Goal: Task Accomplishment & Management: Complete application form

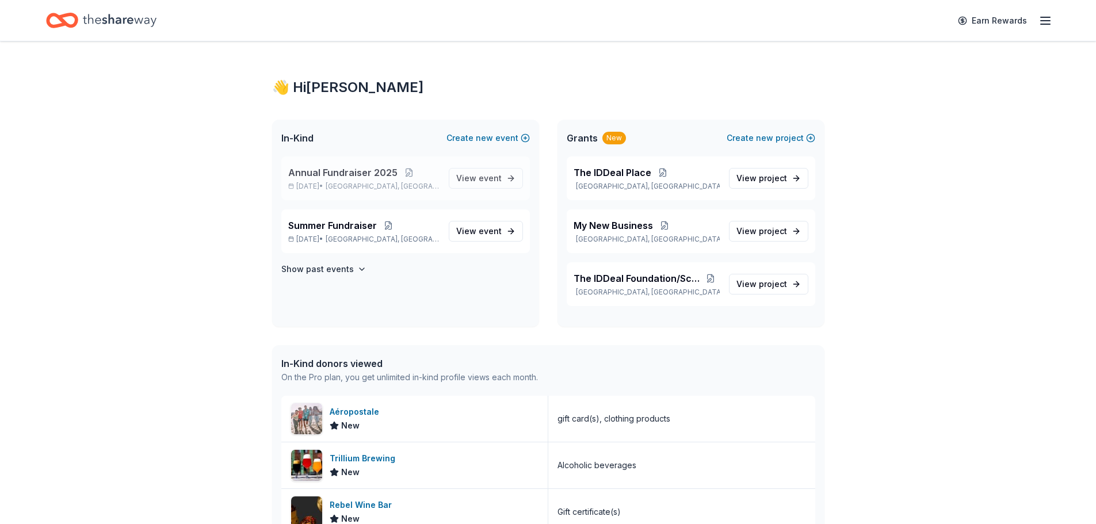
click at [427, 193] on div "Annual Fundraiser 2025 Nov 08, 2025 • Lauderdale Lakes, FL View event" at bounding box center [405, 178] width 249 height 44
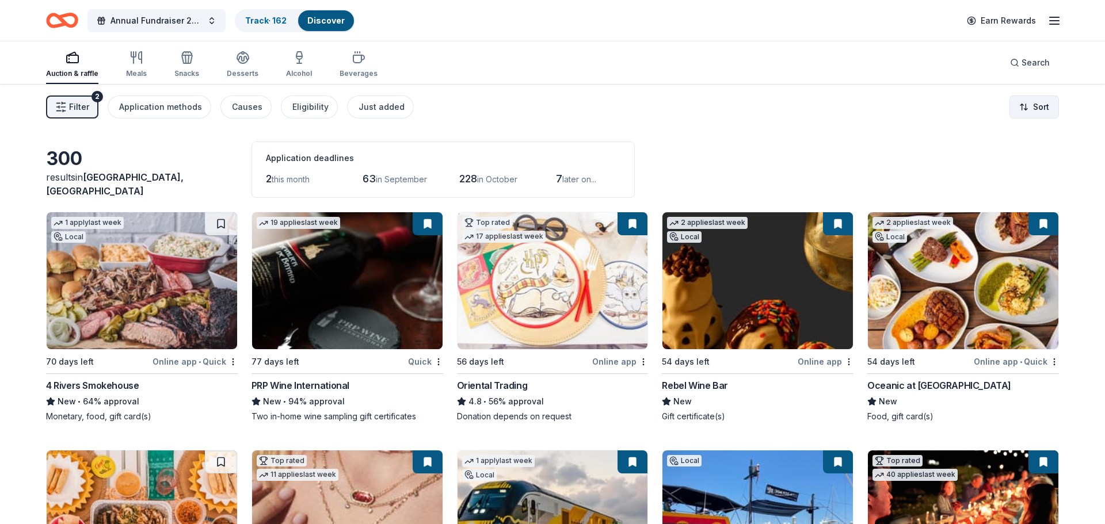
click at [1041, 108] on html "Annual Fundraiser 2025 Track · 162 Discover Earn Rewards Auction & raffle Meals…" at bounding box center [552, 262] width 1105 height 524
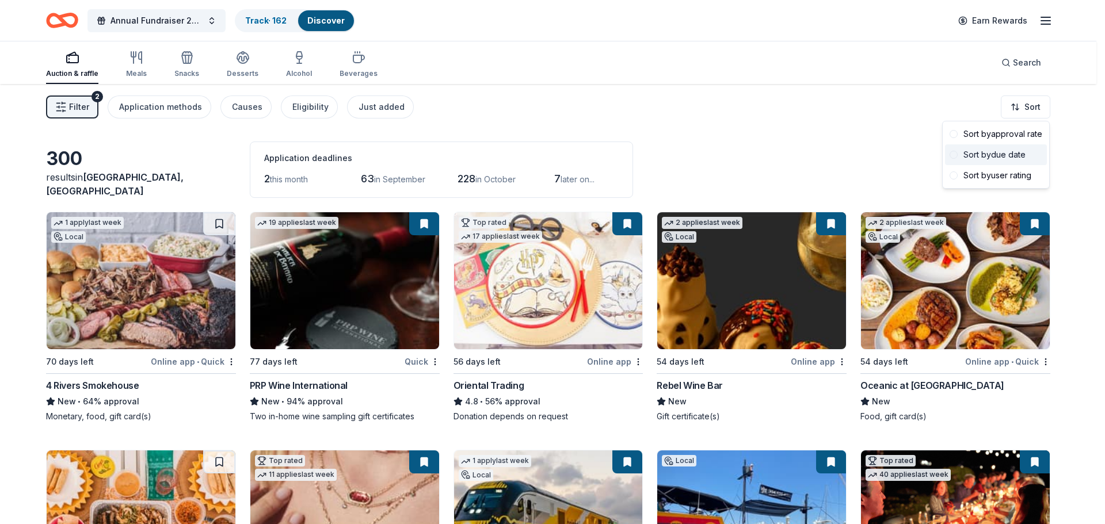
click at [1005, 157] on div "Sort by due date" at bounding box center [996, 154] width 102 height 21
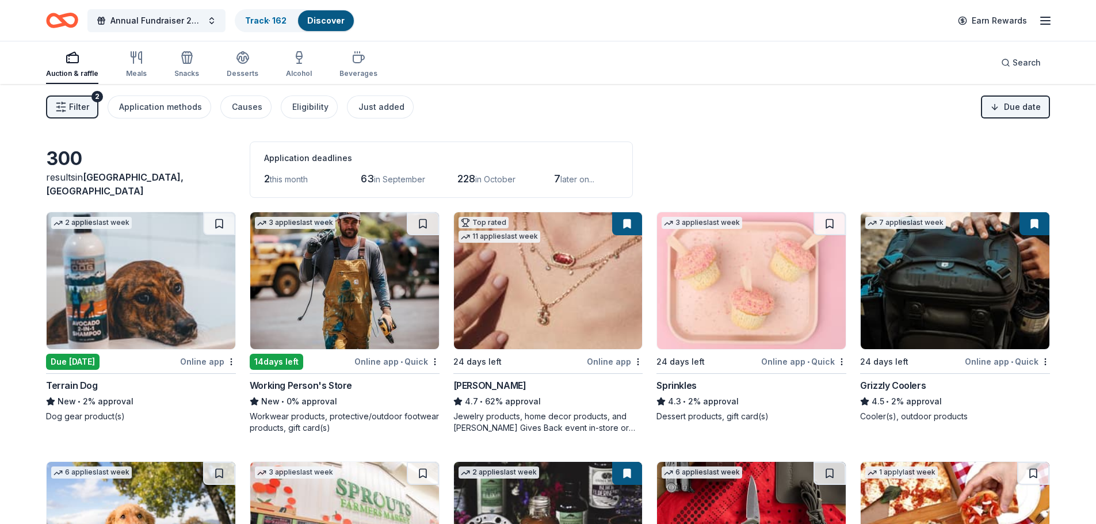
click at [68, 106] on button "Filter 2" at bounding box center [72, 107] width 52 height 23
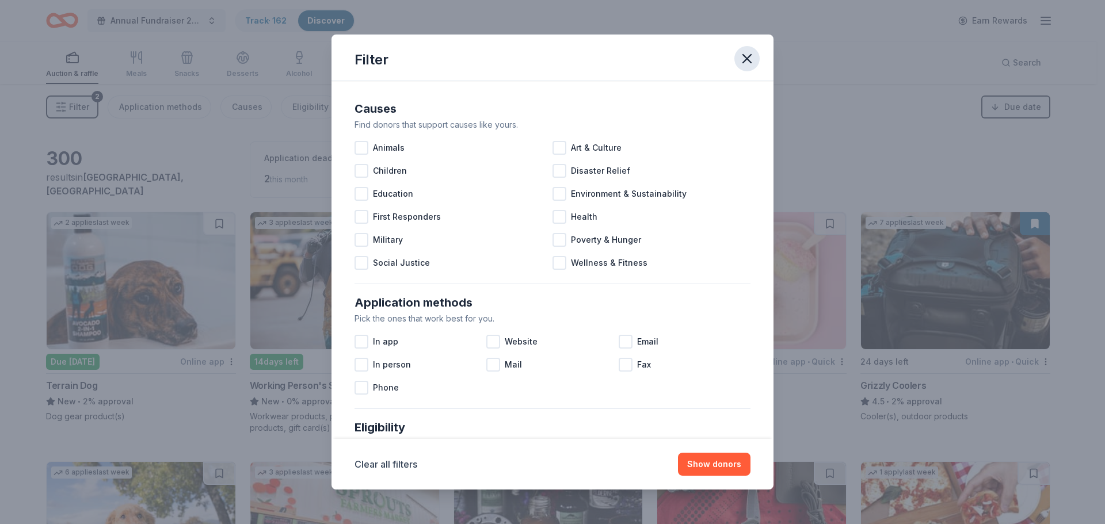
click at [739, 56] on icon "button" at bounding box center [747, 59] width 16 height 16
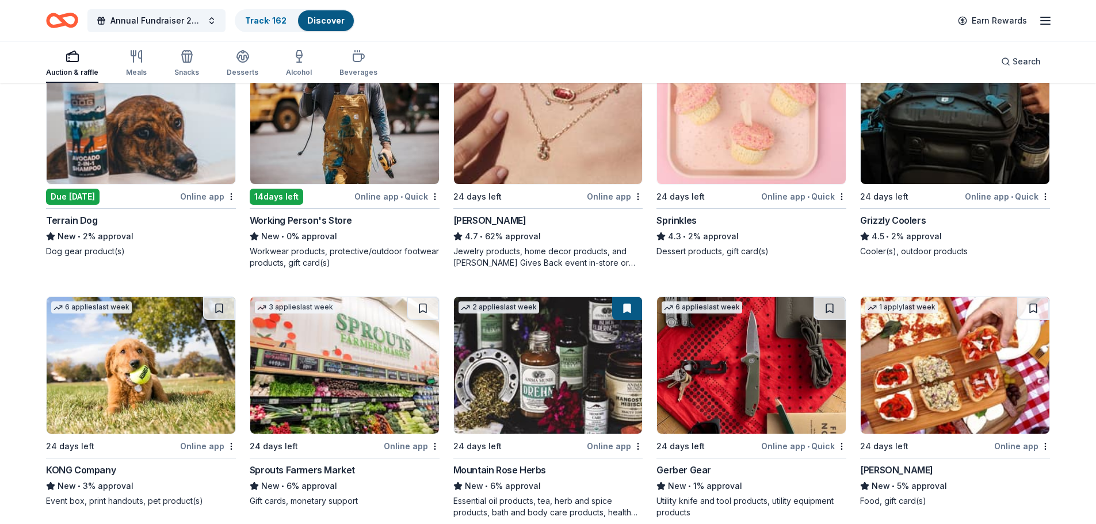
scroll to position [345, 0]
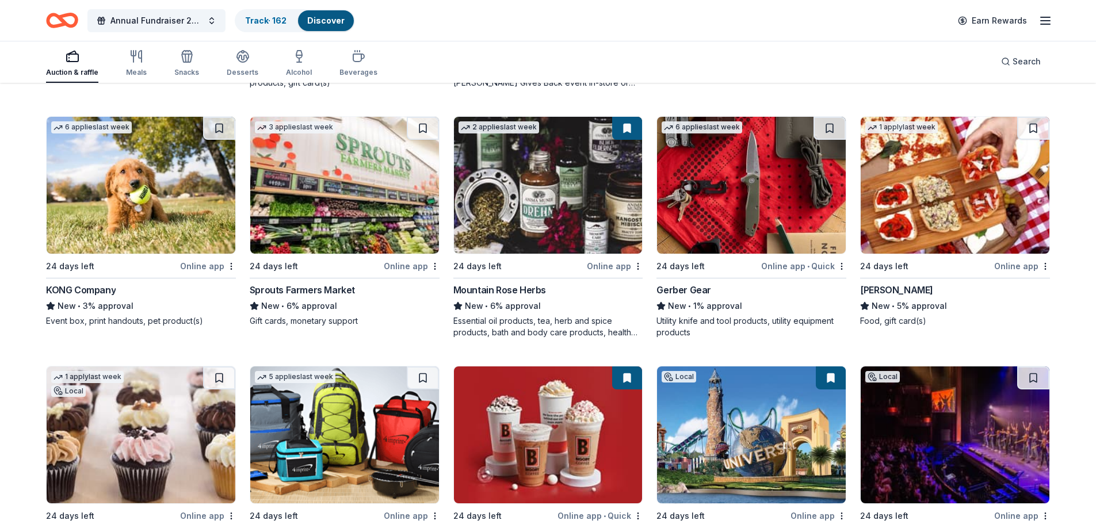
click at [381, 175] on img at bounding box center [344, 185] width 189 height 137
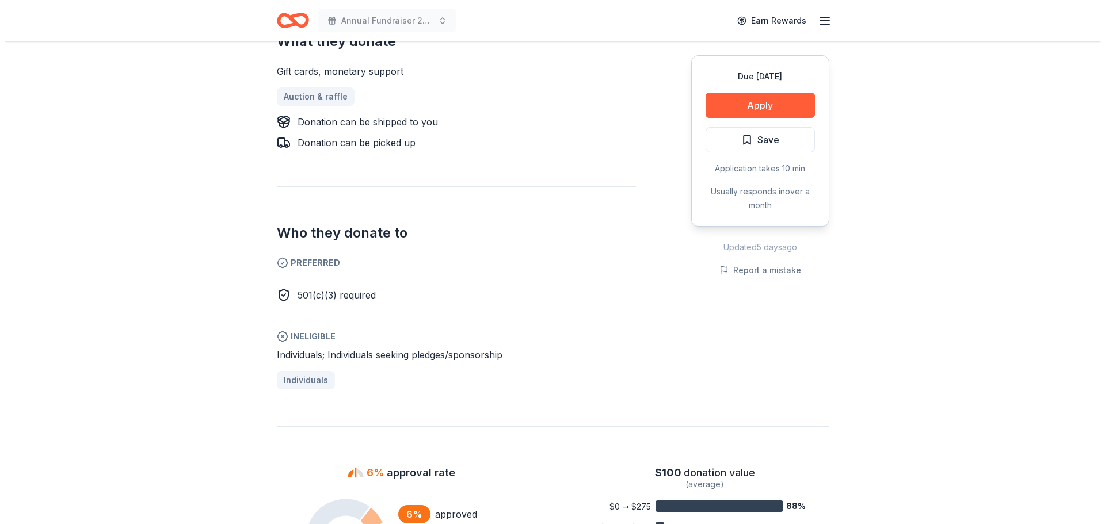
scroll to position [518, 0]
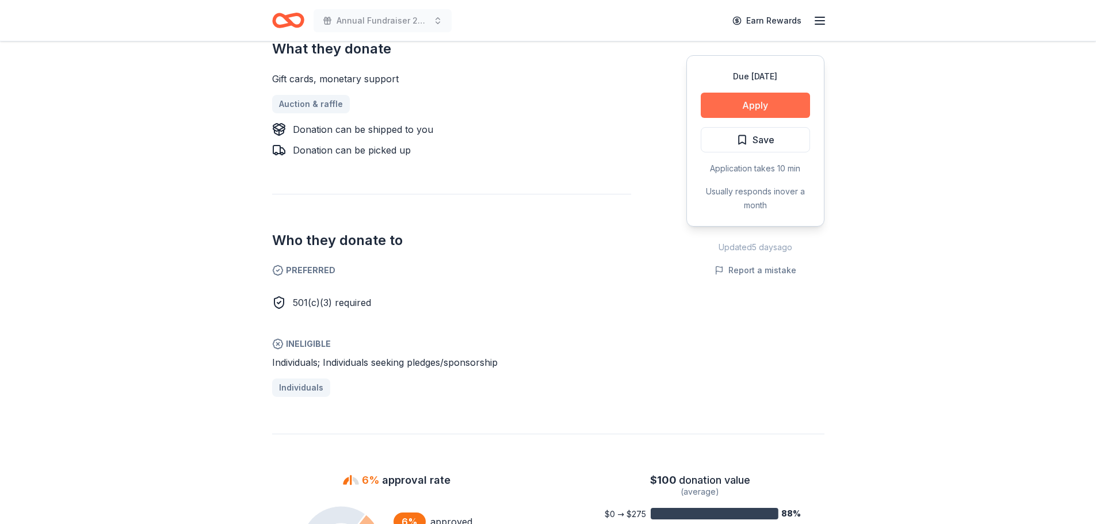
click at [762, 102] on button "Apply" at bounding box center [755, 105] width 109 height 25
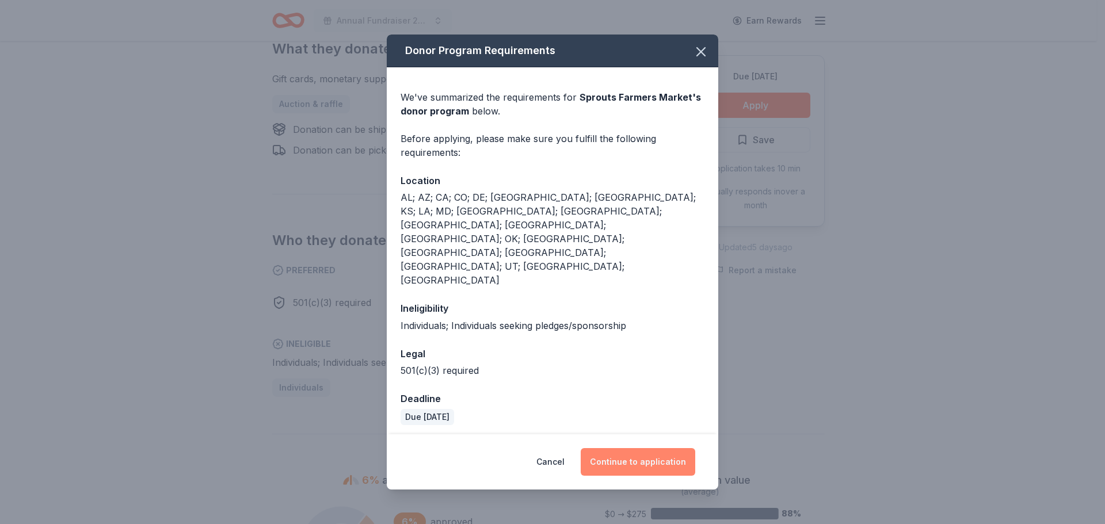
click at [625, 448] on button "Continue to application" at bounding box center [637, 462] width 114 height 28
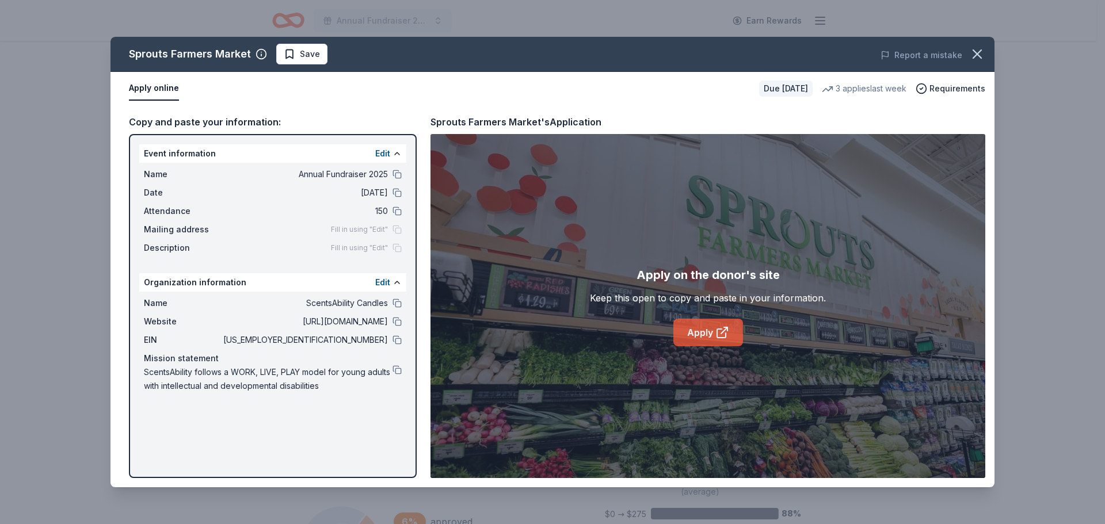
click at [700, 319] on link "Apply" at bounding box center [708, 333] width 70 height 28
click at [289, 50] on span "Save" at bounding box center [302, 54] width 36 height 14
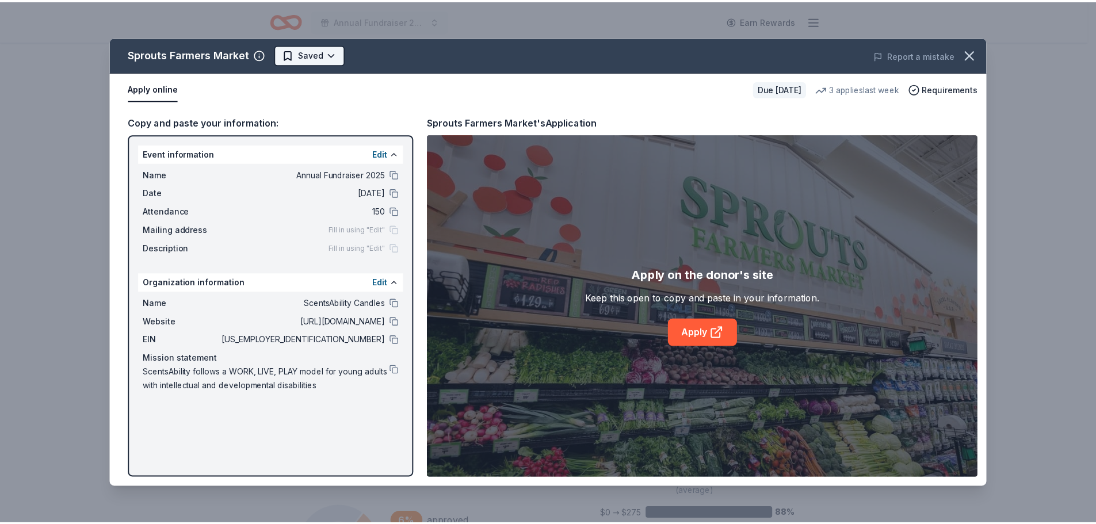
scroll to position [0, 0]
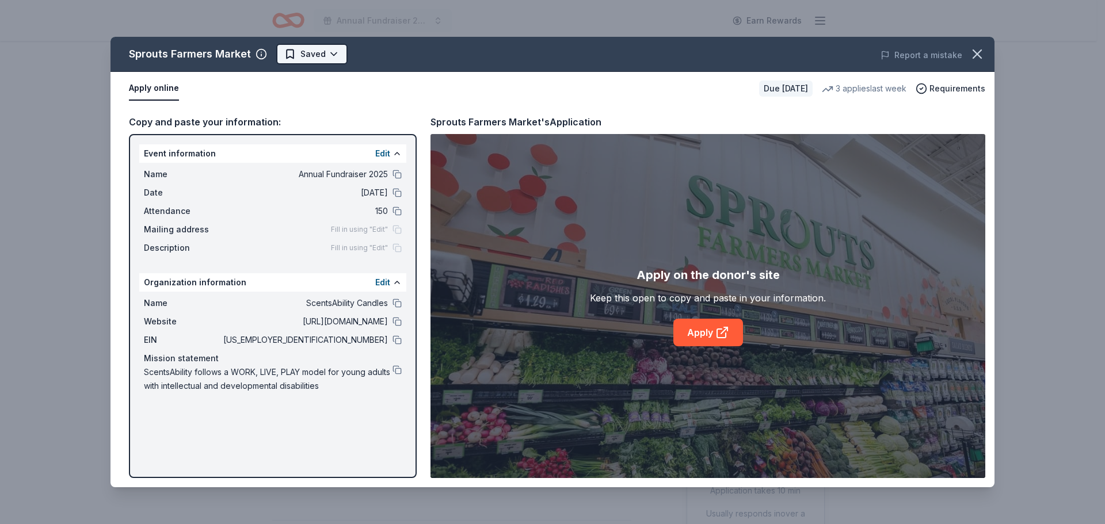
click at [332, 54] on html "Annual Fundraiser 2025 Earn Rewards Due in 24 days Share Sprouts Farmers Market…" at bounding box center [552, 262] width 1105 height 524
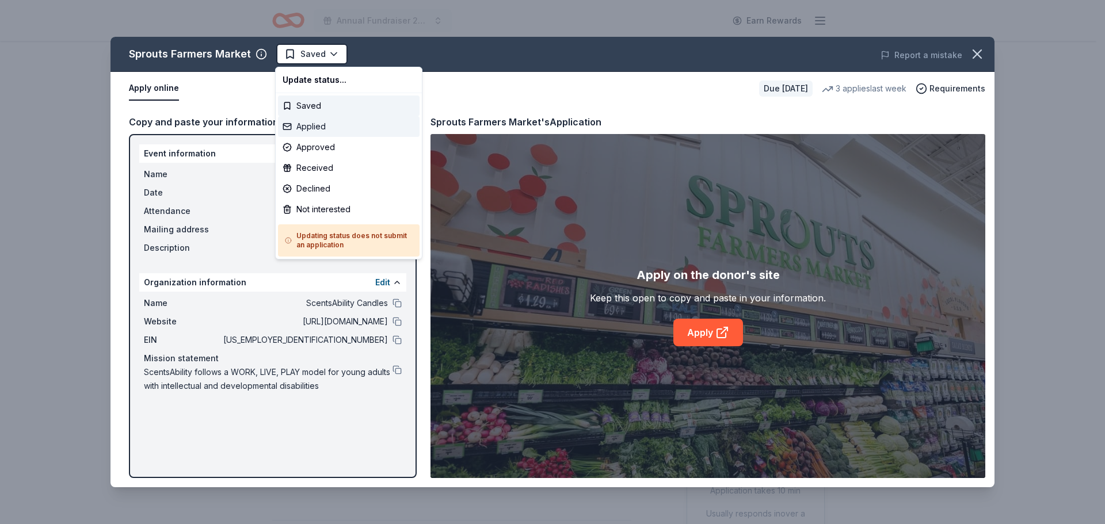
click at [315, 125] on div "Applied" at bounding box center [349, 126] width 142 height 21
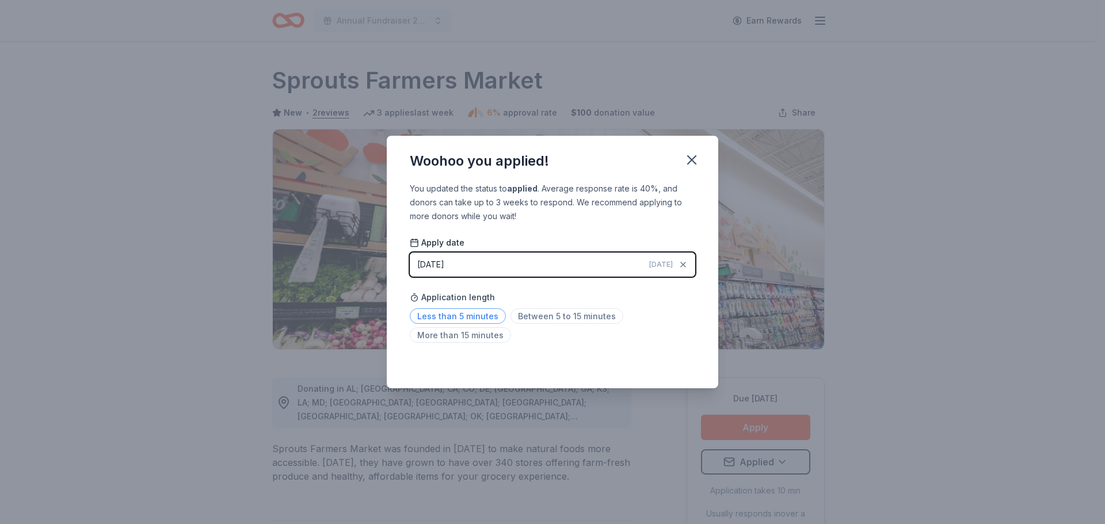
click at [478, 314] on span "Less than 5 minutes" at bounding box center [458, 316] width 96 height 16
click at [705, 158] on div "Woohoo you applied!" at bounding box center [552, 159] width 331 height 46
click at [697, 158] on icon "button" at bounding box center [691, 160] width 16 height 16
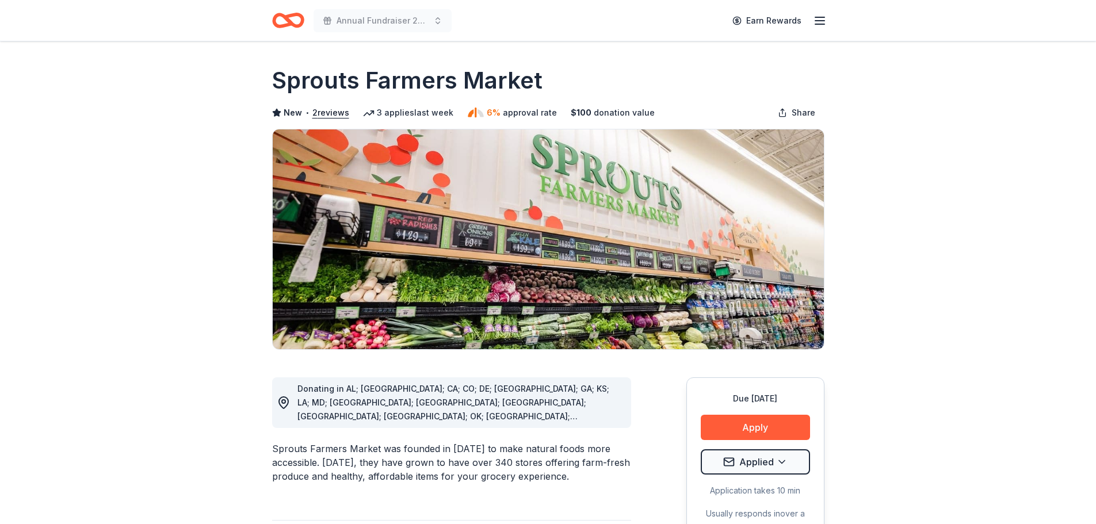
click at [288, 24] on icon "Home" at bounding box center [283, 20] width 18 height 12
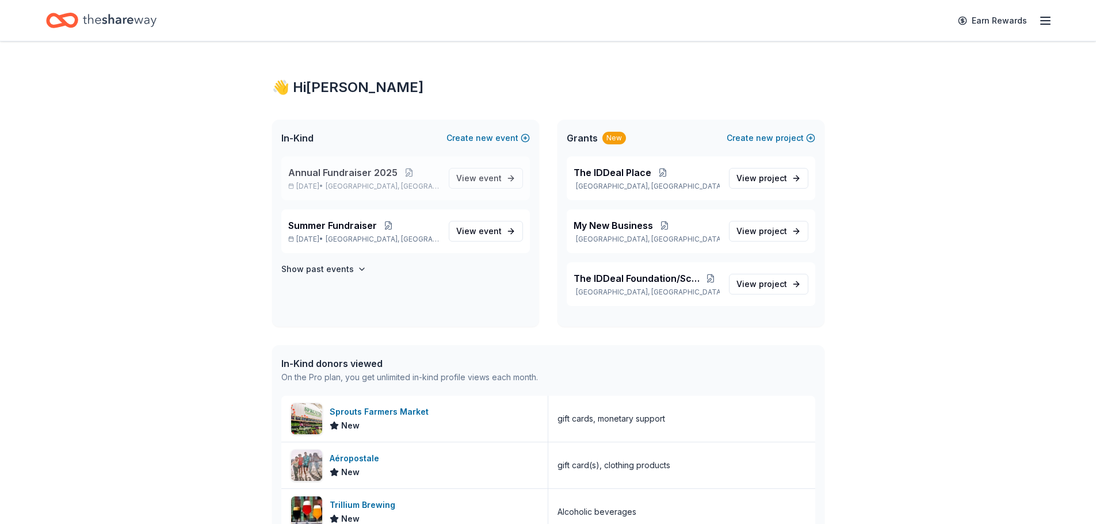
click at [397, 184] on span "Lauderdale Lakes, FL" at bounding box center [382, 186] width 113 height 9
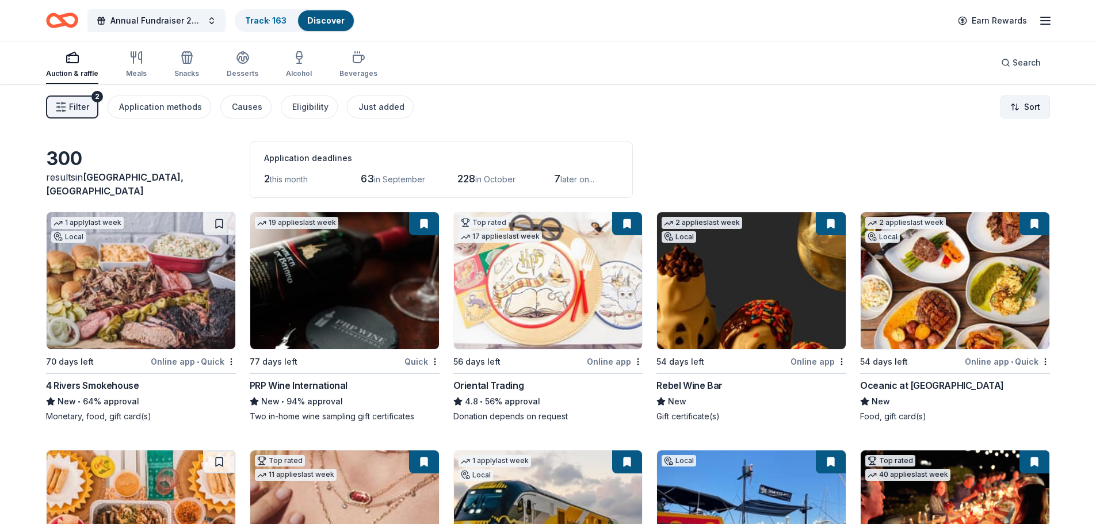
click at [1028, 107] on html "<1% Annual Fundraiser 2025 Track · 163 Discover Earn Rewards Auction & raffle M…" at bounding box center [548, 262] width 1096 height 524
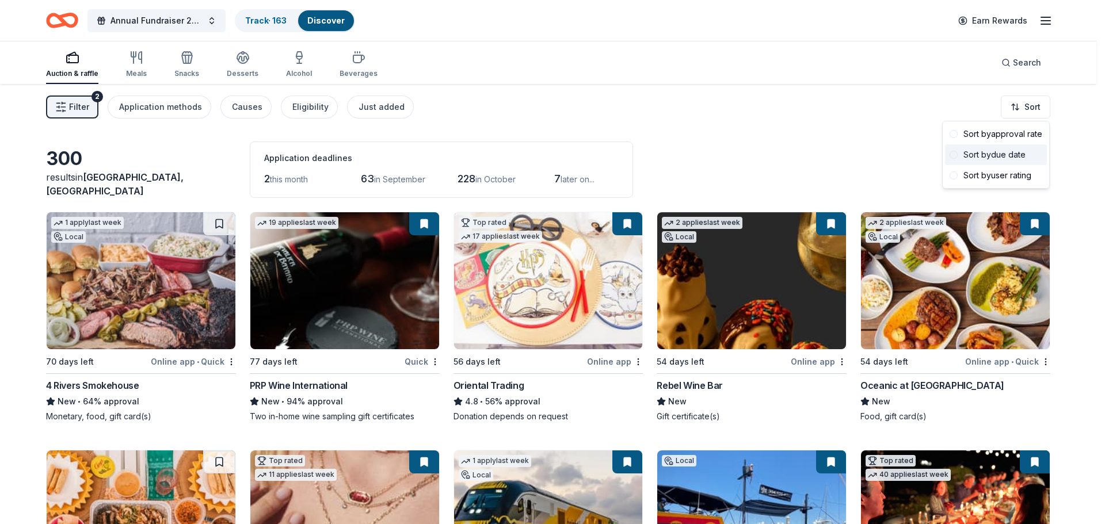
click at [1002, 158] on div "Sort by due date" at bounding box center [996, 154] width 102 height 21
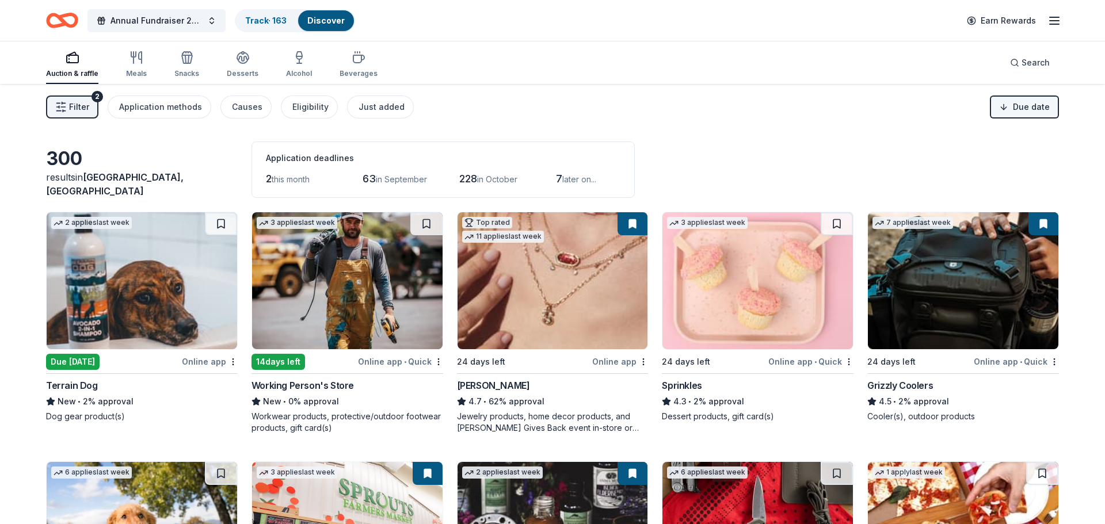
click at [1012, 108] on html "<1% Annual Fundraiser 2025 Track · 163 Discover Earn Rewards Auction & raffle M…" at bounding box center [552, 262] width 1105 height 524
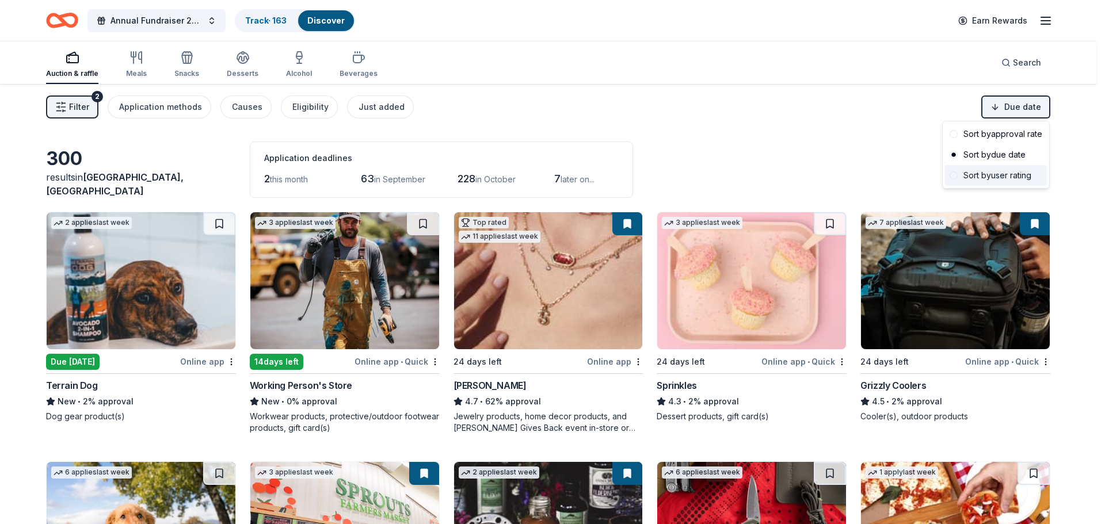
click at [1010, 176] on div "Sort by user rating" at bounding box center [996, 175] width 102 height 21
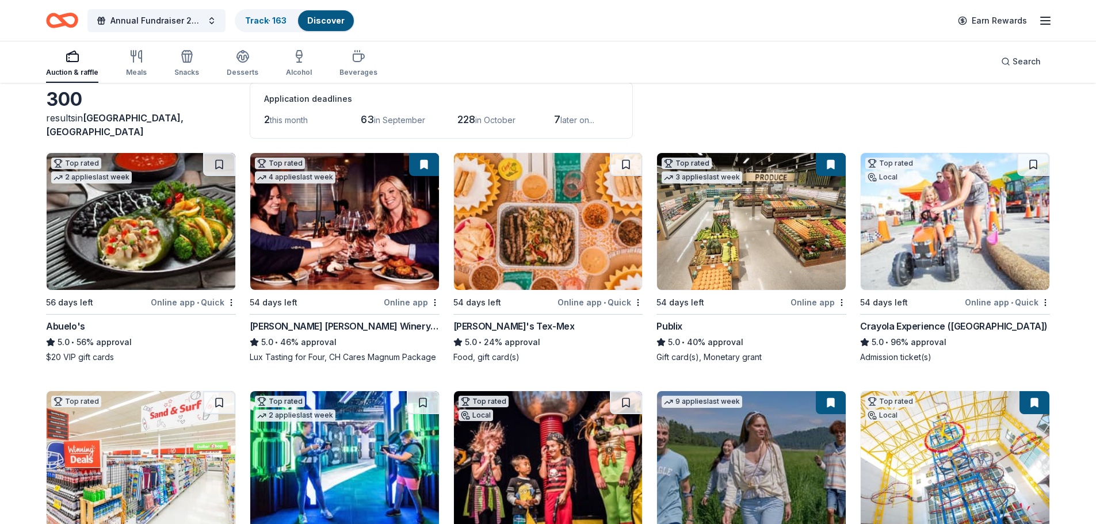
scroll to position [58, 0]
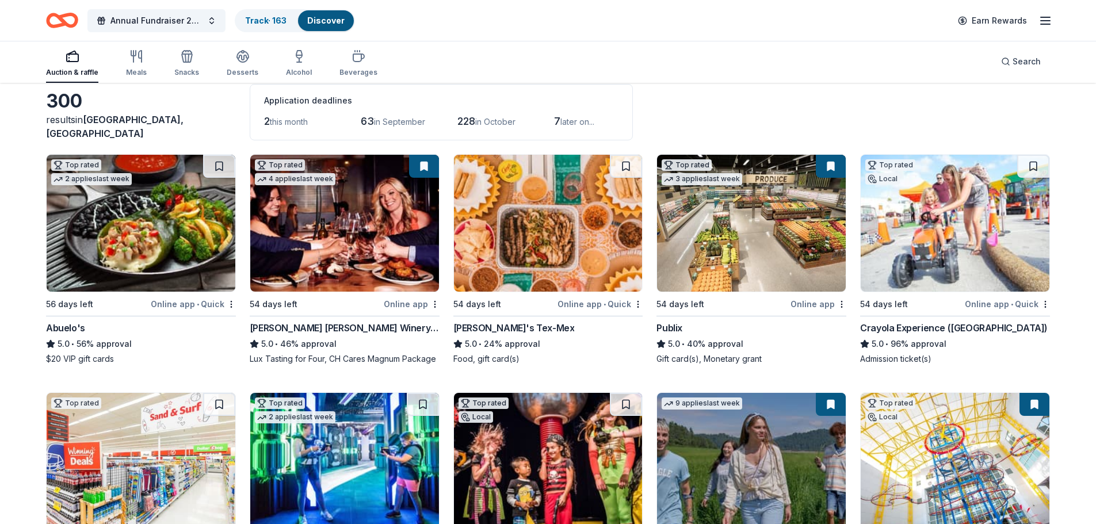
click at [144, 224] on img at bounding box center [141, 223] width 189 height 137
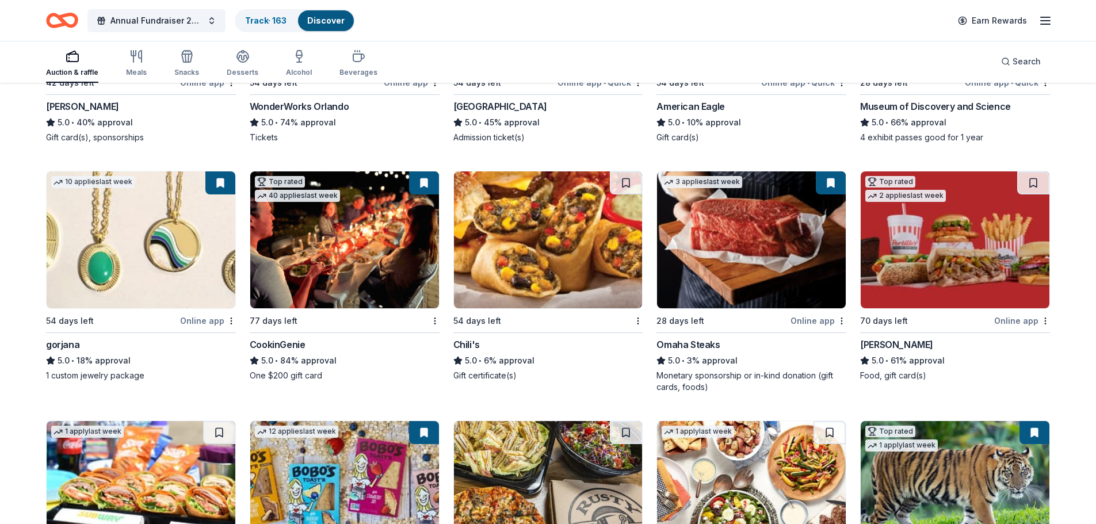
scroll to position [518, 0]
click at [153, 253] on img at bounding box center [141, 239] width 189 height 137
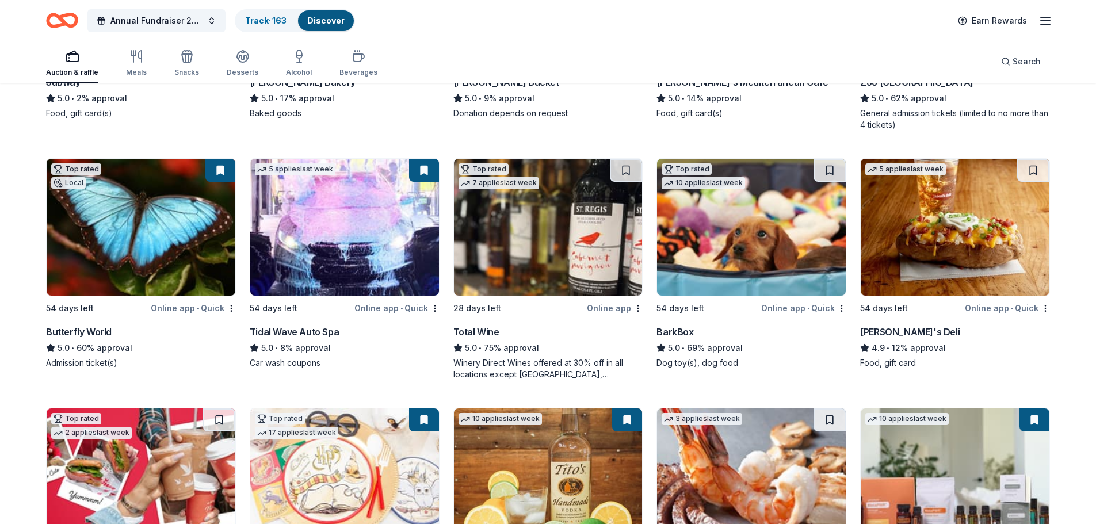
scroll to position [1036, 0]
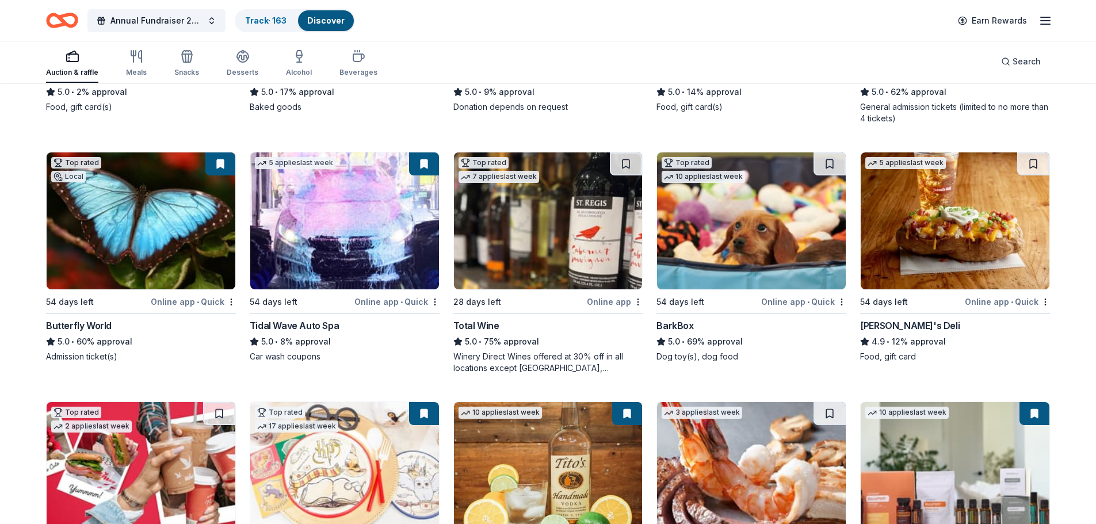
click at [392, 261] on img at bounding box center [344, 220] width 189 height 137
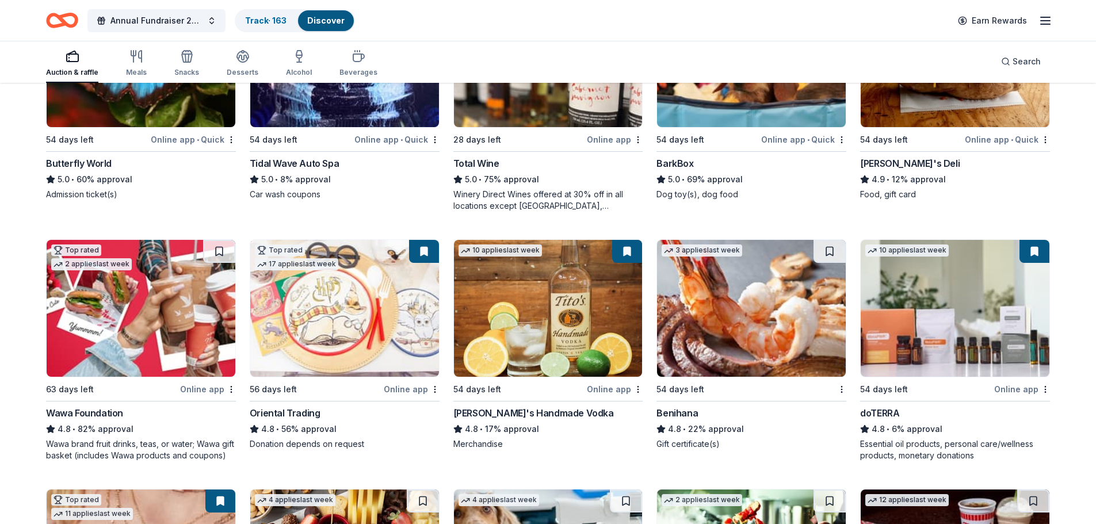
scroll to position [1093, 0]
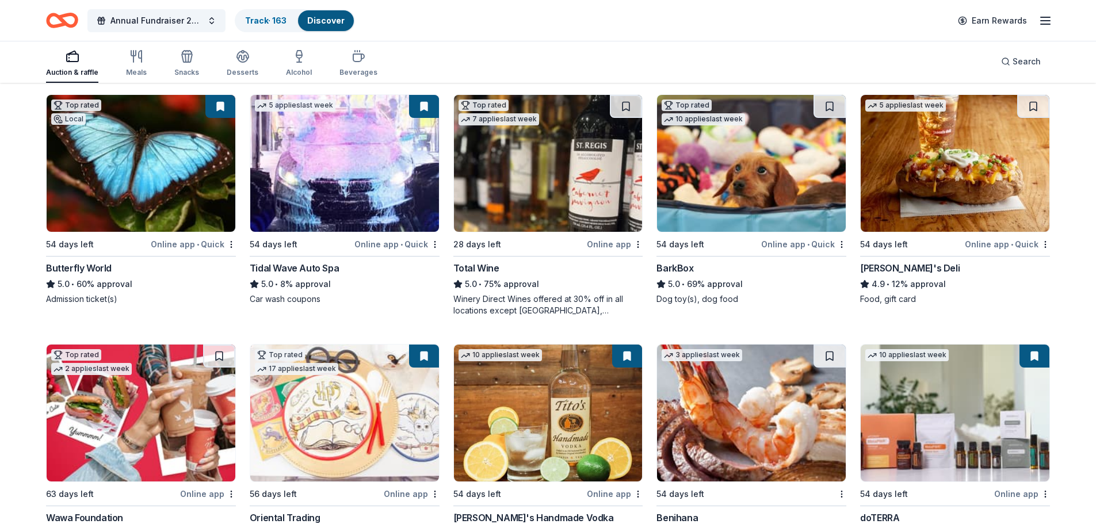
click at [770, 191] on img at bounding box center [751, 163] width 189 height 137
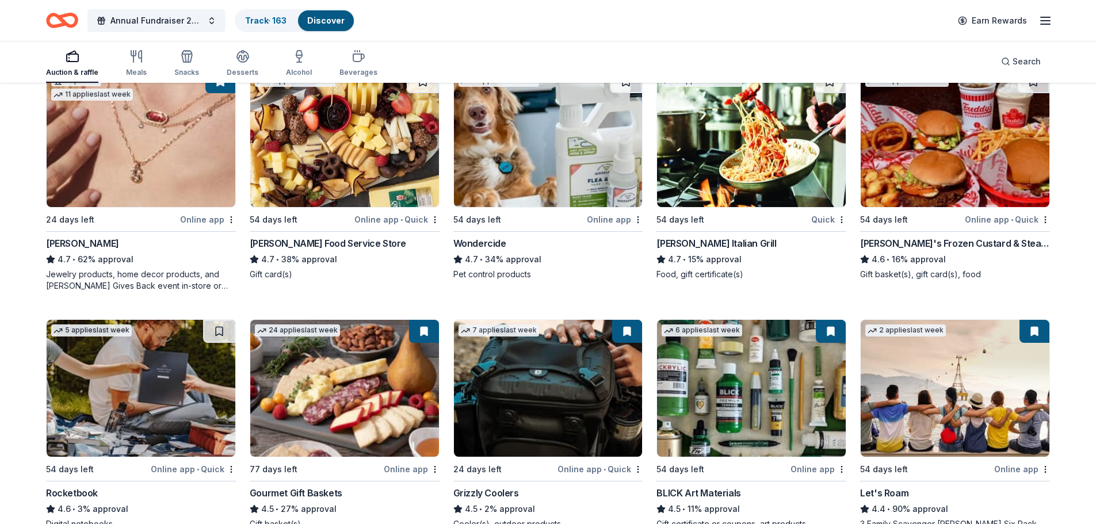
scroll to position [1726, 0]
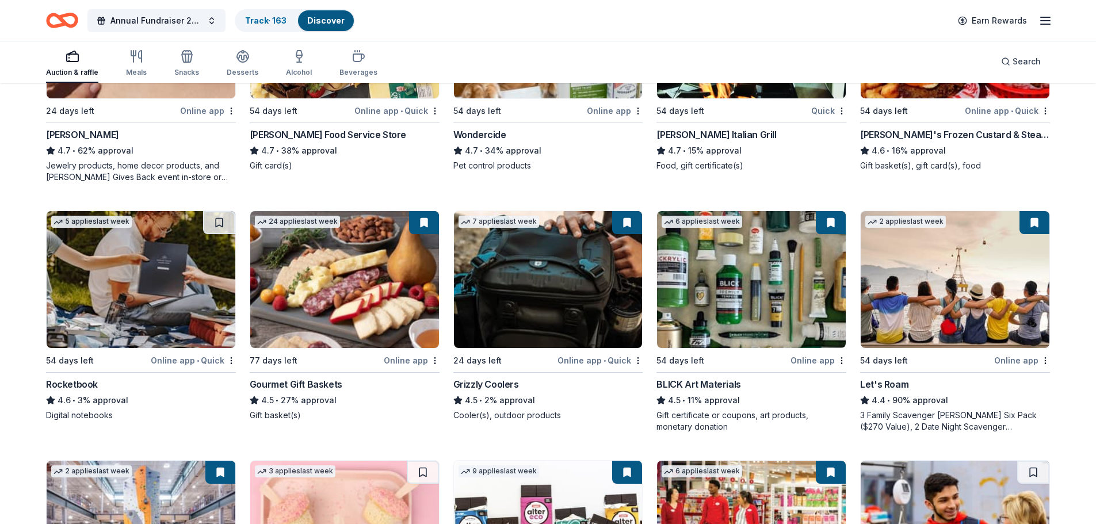
click at [369, 277] on img at bounding box center [344, 279] width 189 height 137
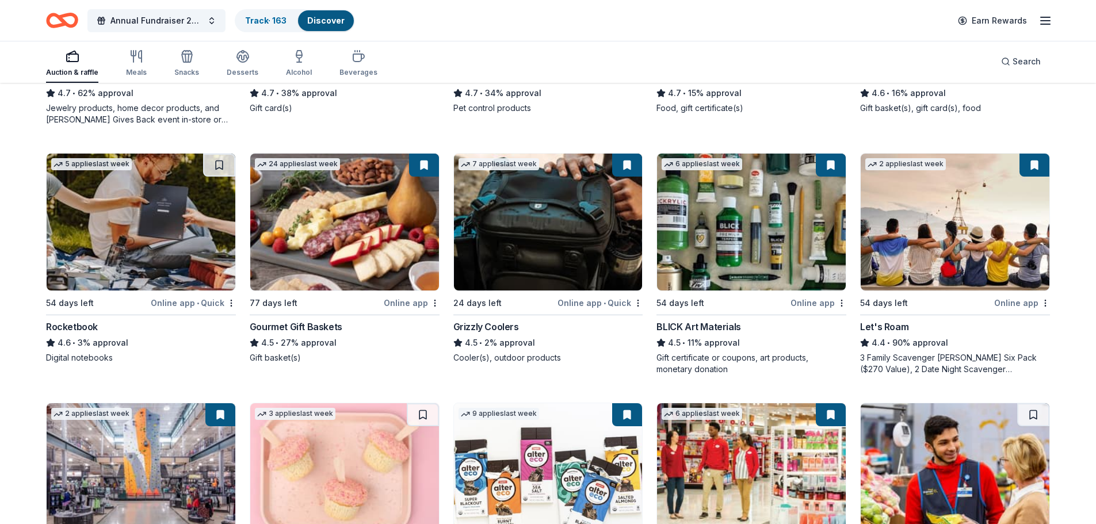
click at [748, 249] on img at bounding box center [751, 222] width 189 height 137
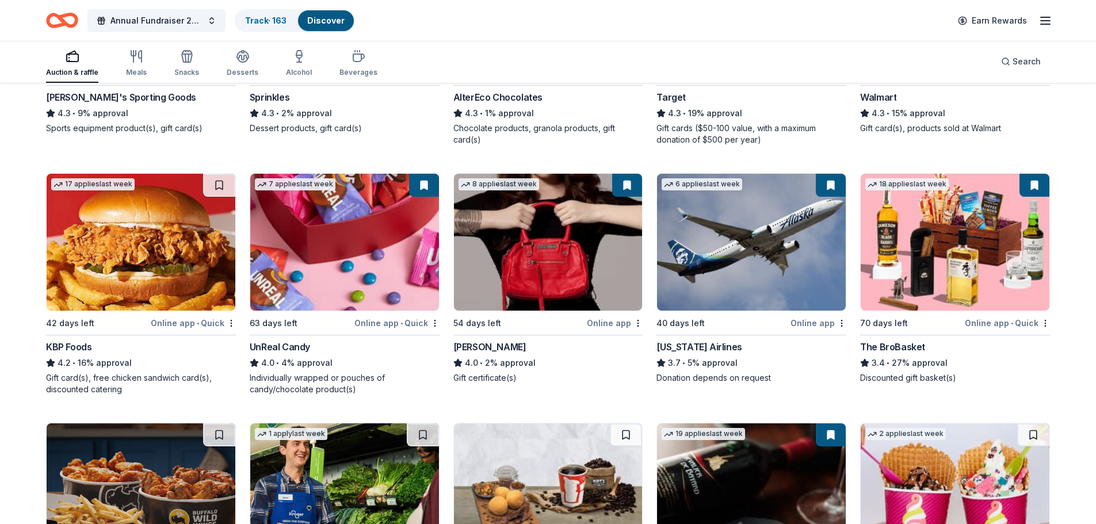
scroll to position [2283, 0]
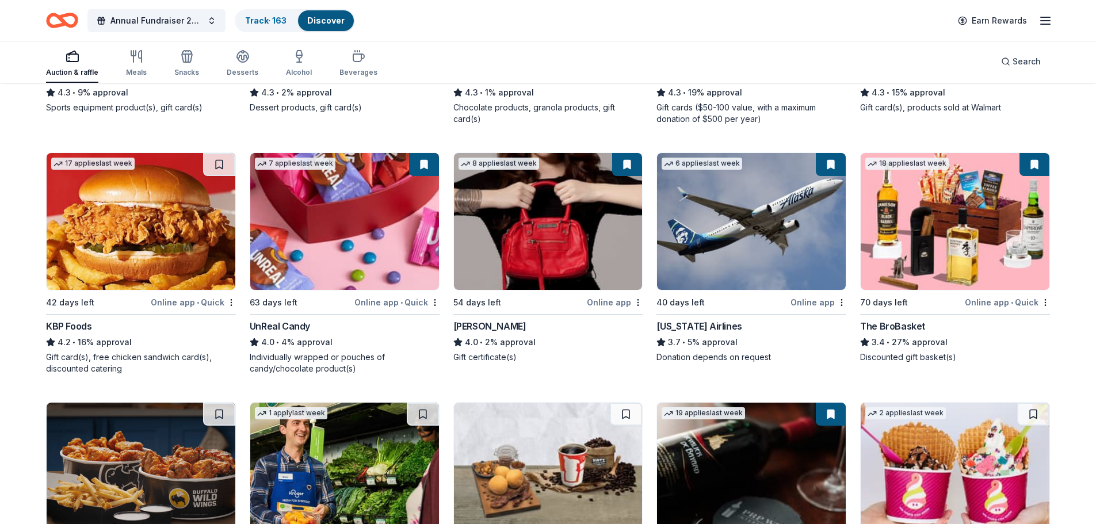
click at [568, 258] on img at bounding box center [548, 221] width 189 height 137
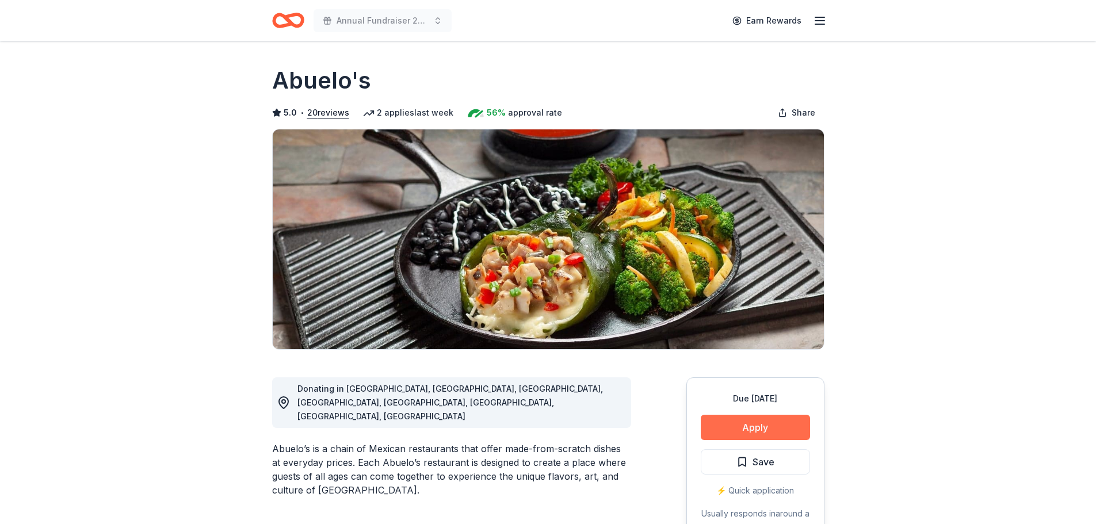
click at [770, 424] on button "Apply" at bounding box center [755, 427] width 109 height 25
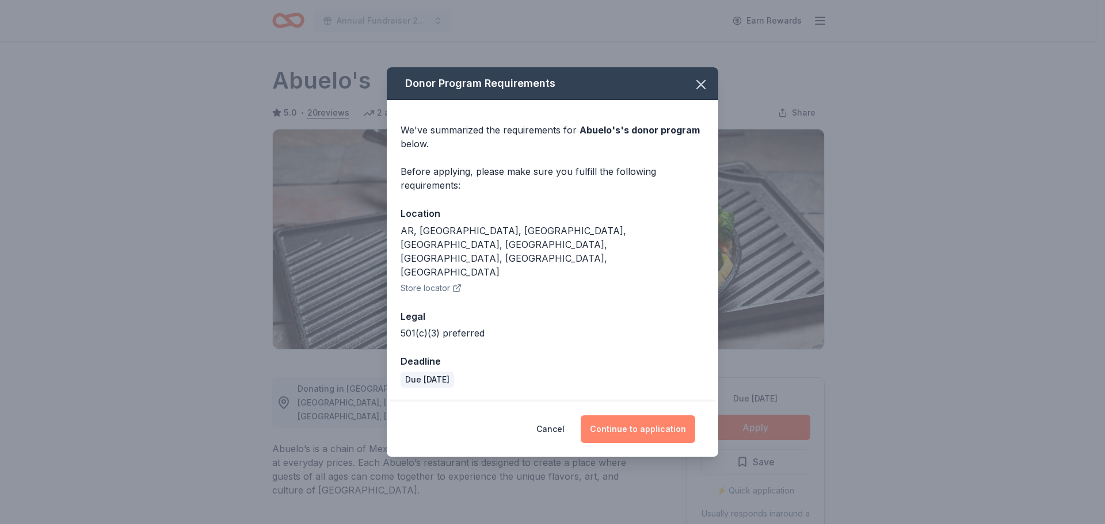
click at [603, 415] on button "Continue to application" at bounding box center [637, 429] width 114 height 28
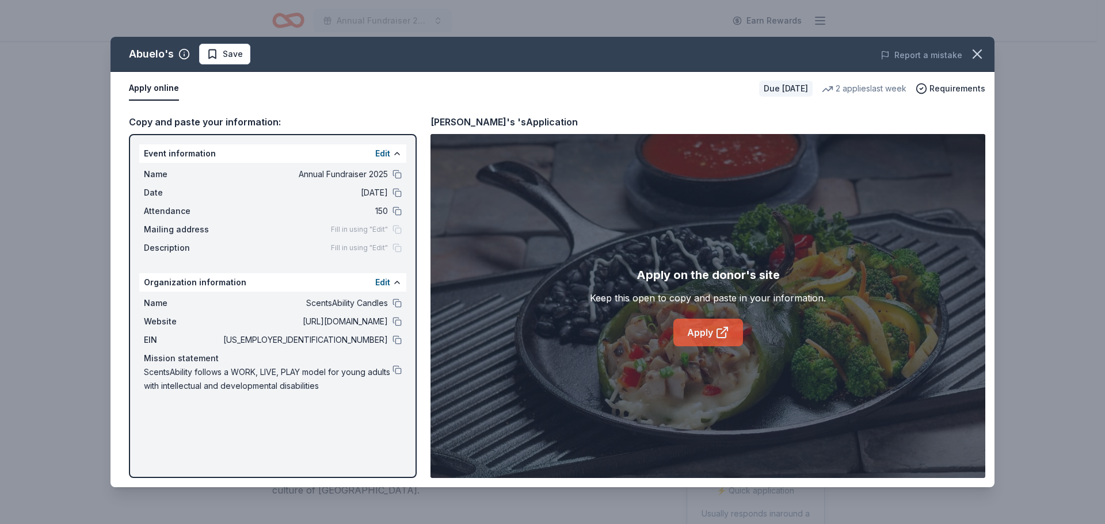
click at [688, 320] on link "Apply" at bounding box center [708, 333] width 70 height 28
click at [979, 62] on button "button" at bounding box center [976, 53] width 25 height 25
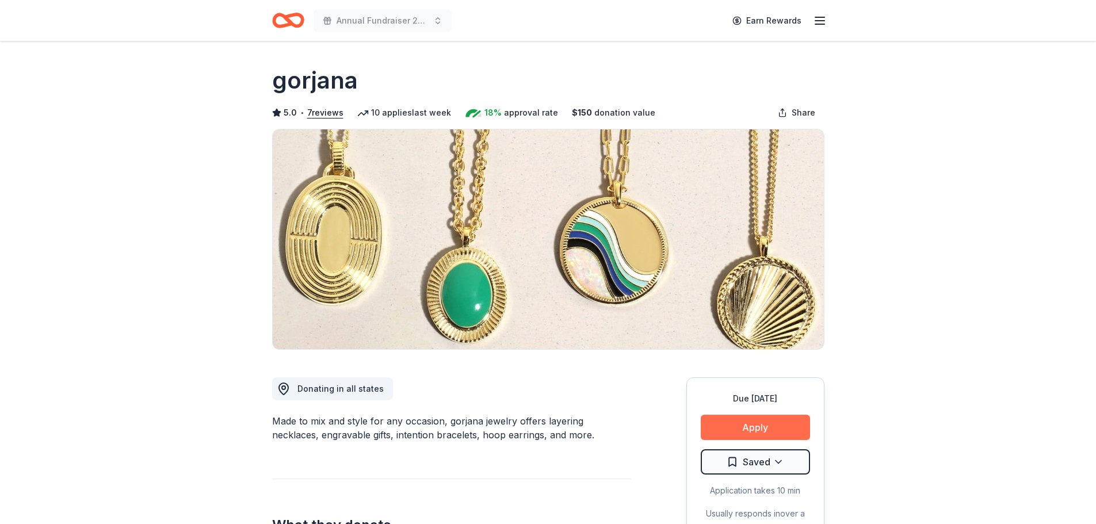
click at [751, 424] on button "Apply" at bounding box center [755, 427] width 109 height 25
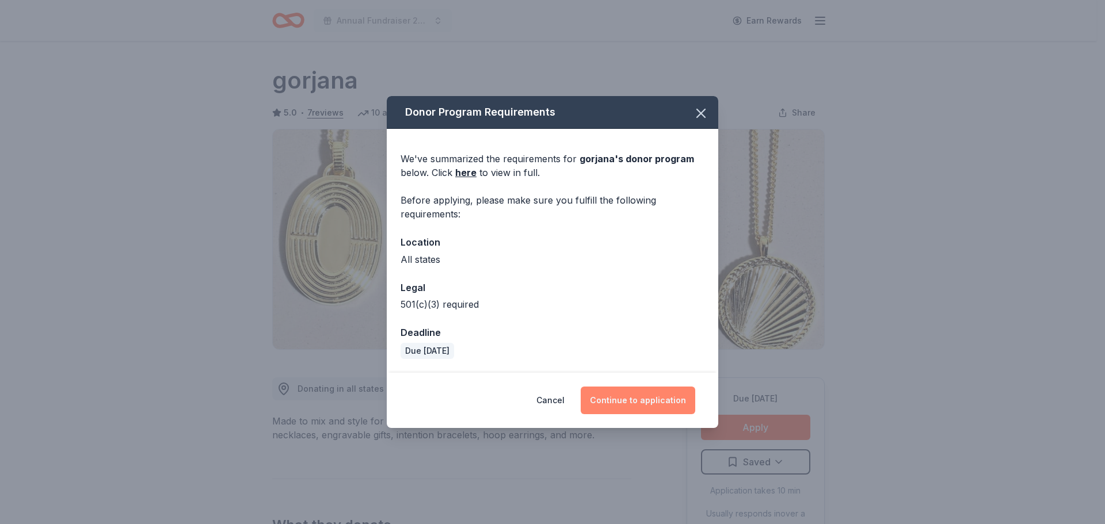
click at [636, 394] on button "Continue to application" at bounding box center [637, 401] width 114 height 28
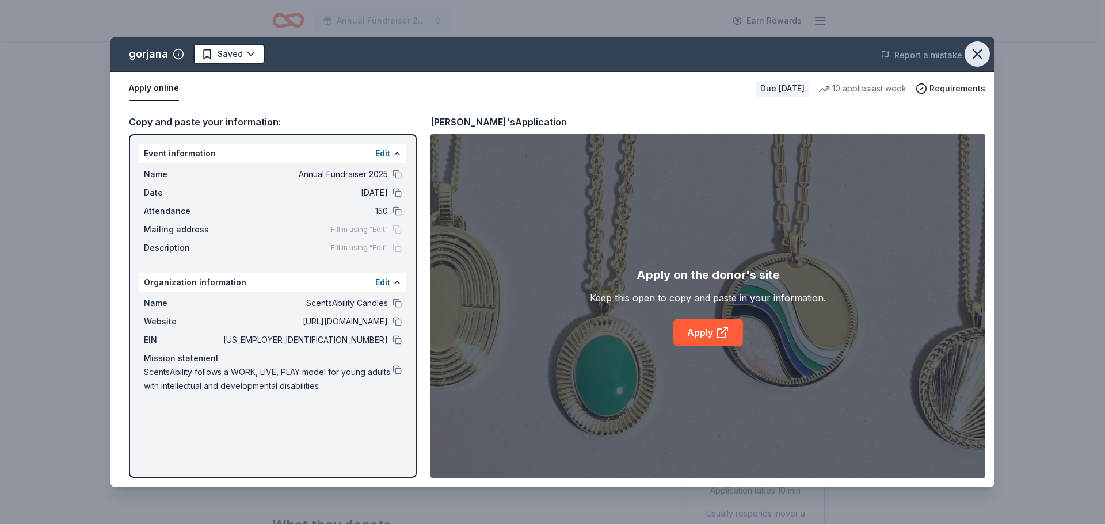
click at [975, 54] on icon "button" at bounding box center [977, 54] width 16 height 16
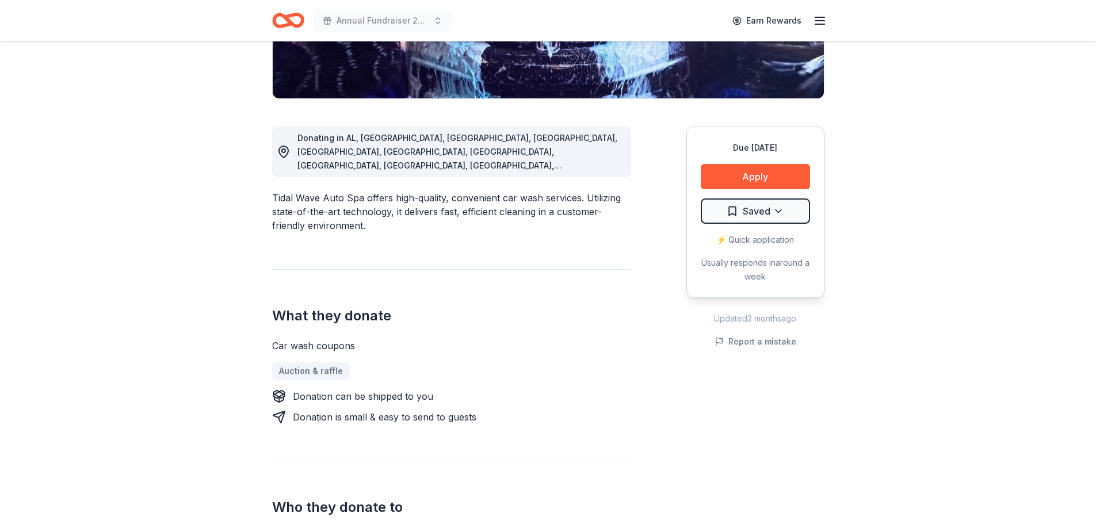
scroll to position [230, 0]
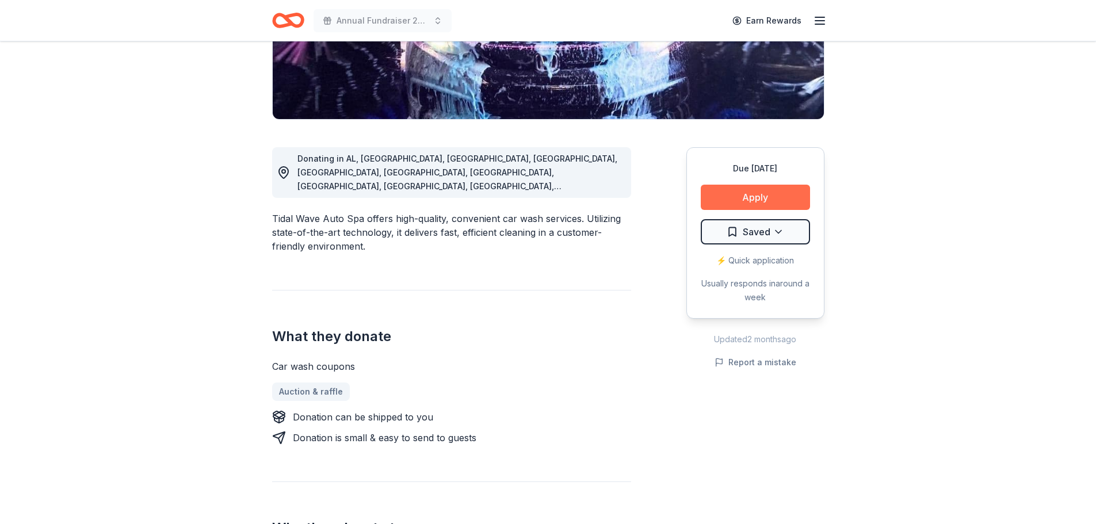
click at [769, 195] on button "Apply" at bounding box center [755, 197] width 109 height 25
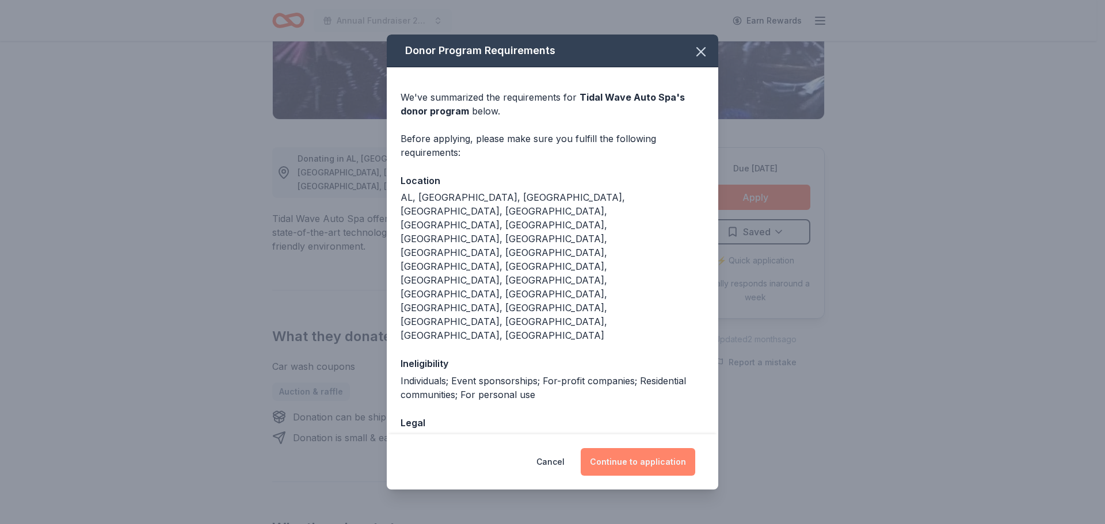
click at [622, 448] on button "Continue to application" at bounding box center [637, 462] width 114 height 28
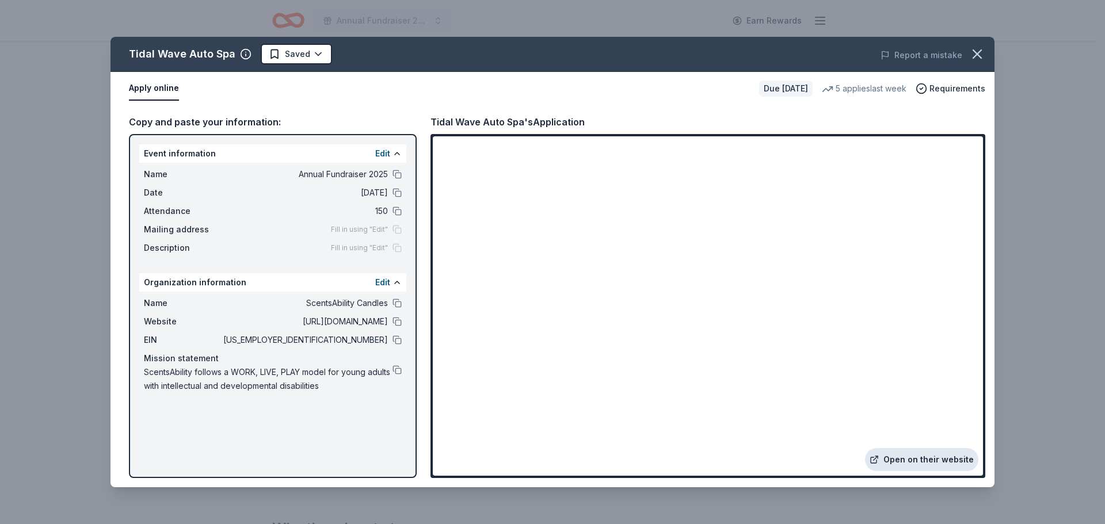
click at [911, 456] on link "Open on their website" at bounding box center [921, 459] width 113 height 23
click at [972, 52] on icon "button" at bounding box center [977, 54] width 16 height 16
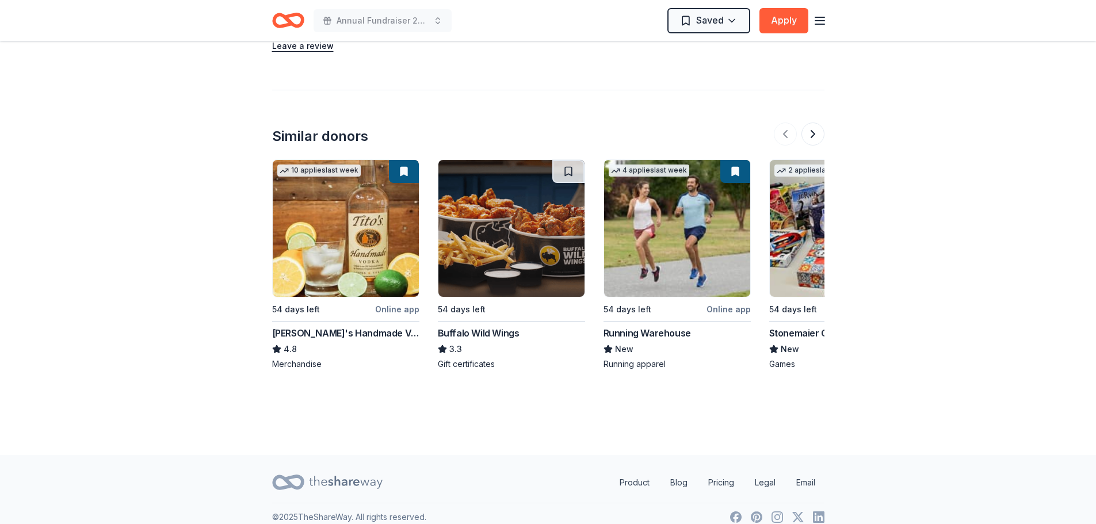
scroll to position [1361, 0]
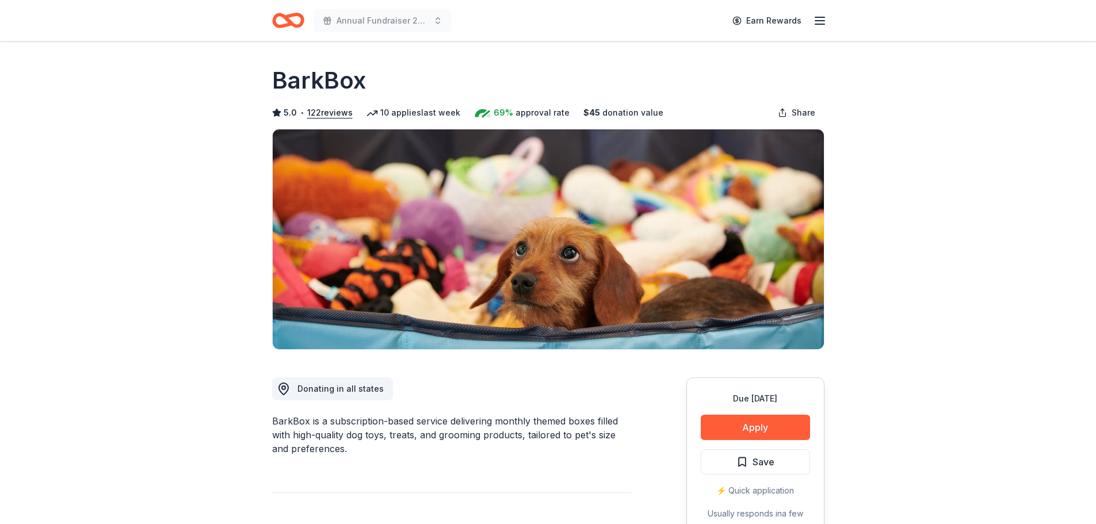
scroll to position [115, 0]
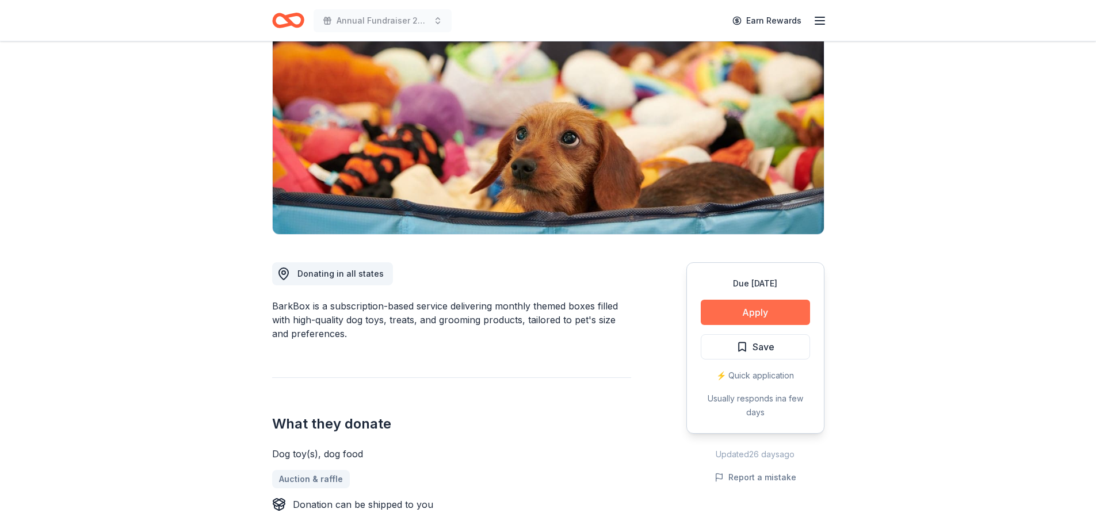
click at [761, 305] on button "Apply" at bounding box center [755, 312] width 109 height 25
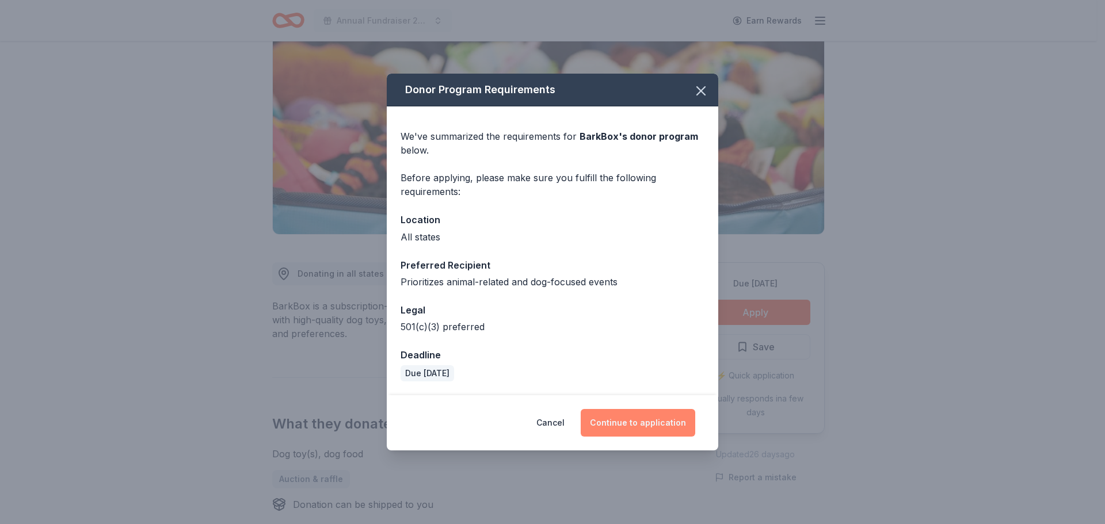
click at [670, 417] on button "Continue to application" at bounding box center [637, 423] width 114 height 28
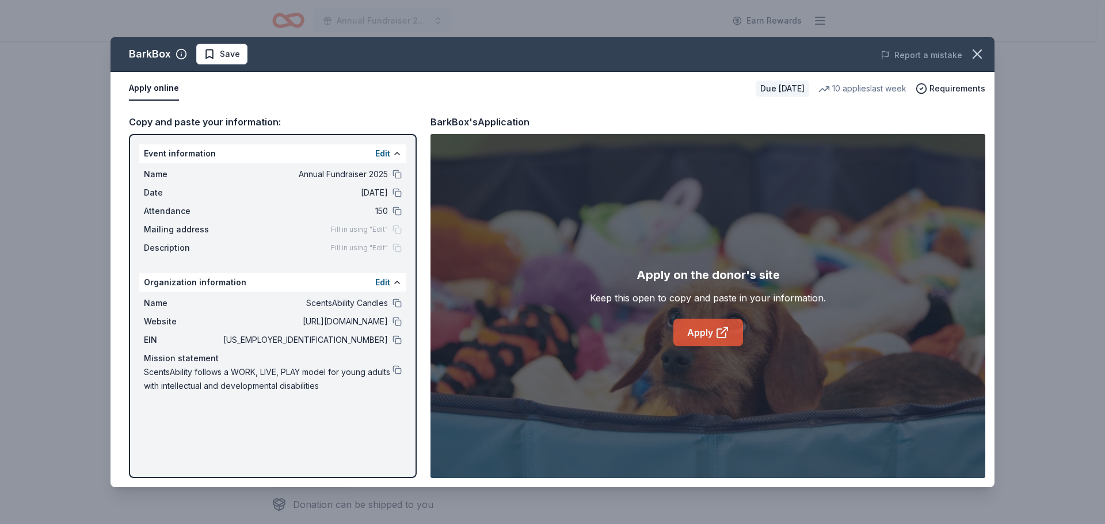
click at [698, 327] on link "Apply" at bounding box center [708, 333] width 70 height 28
click at [973, 56] on icon "button" at bounding box center [977, 54] width 16 height 16
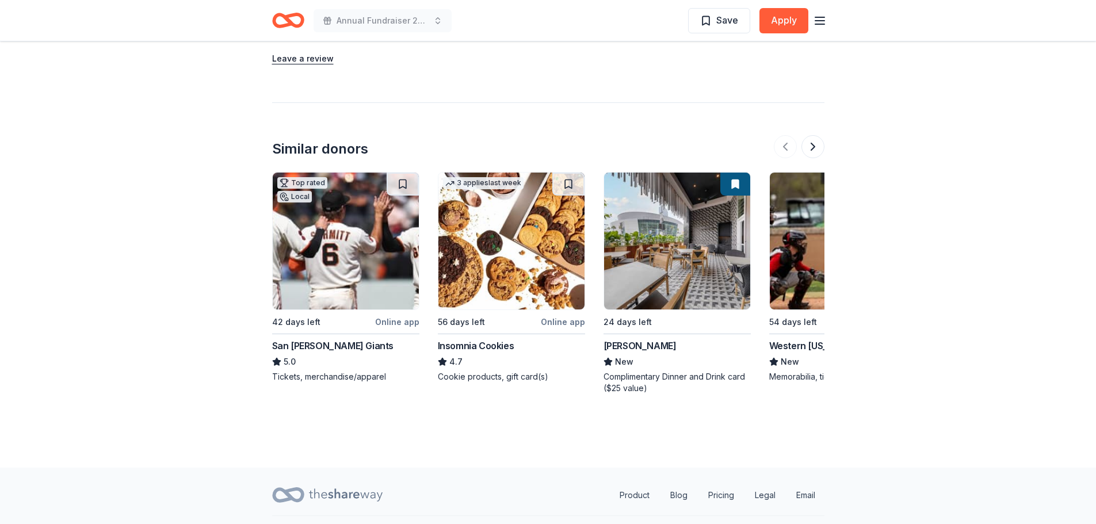
scroll to position [1496, 0]
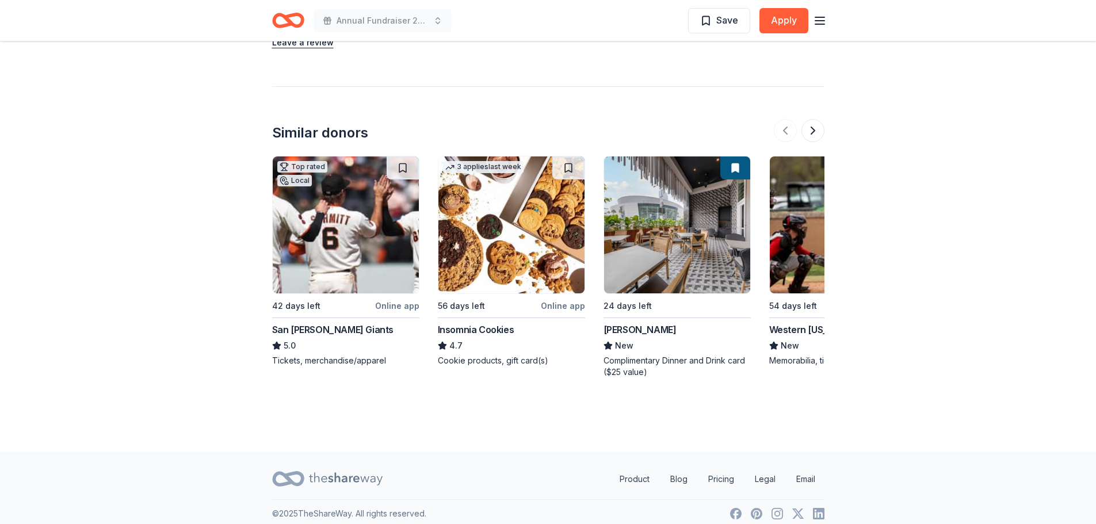
click at [719, 253] on img at bounding box center [677, 224] width 146 height 137
click at [809, 132] on button at bounding box center [812, 130] width 23 height 23
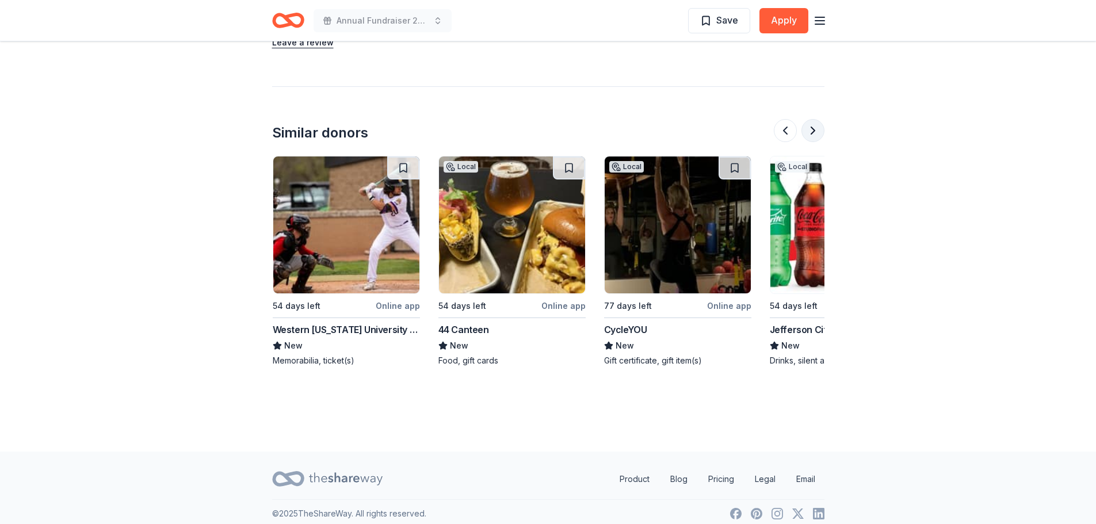
scroll to position [0, 497]
click at [809, 132] on button at bounding box center [812, 130] width 23 height 23
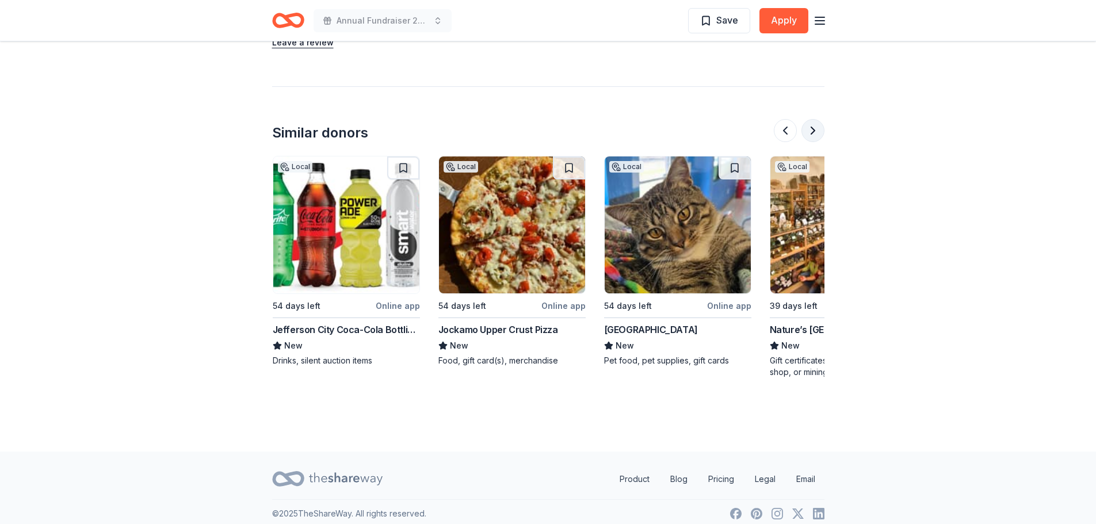
scroll to position [0, 994]
click at [809, 132] on button at bounding box center [812, 130] width 23 height 23
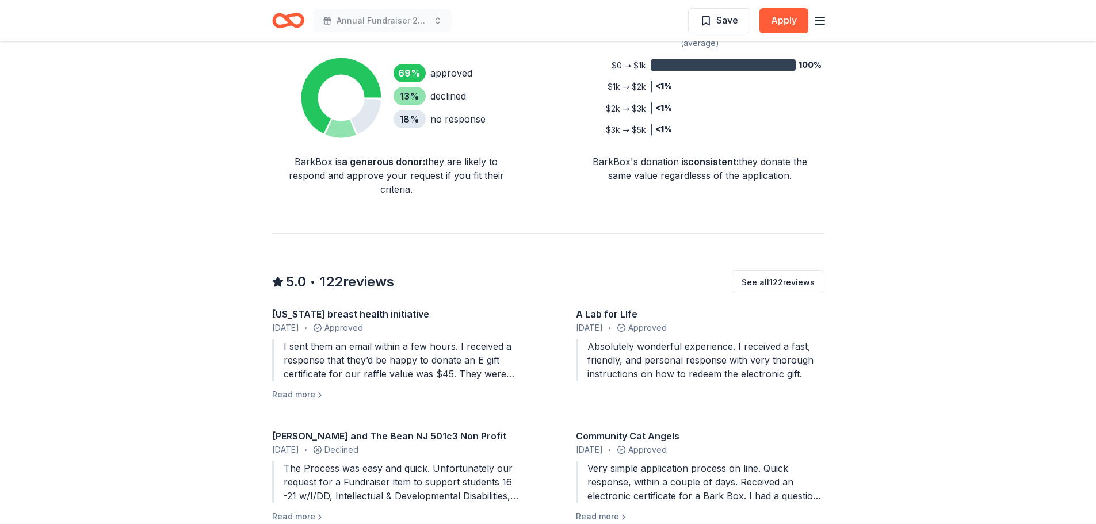
scroll to position [633, 0]
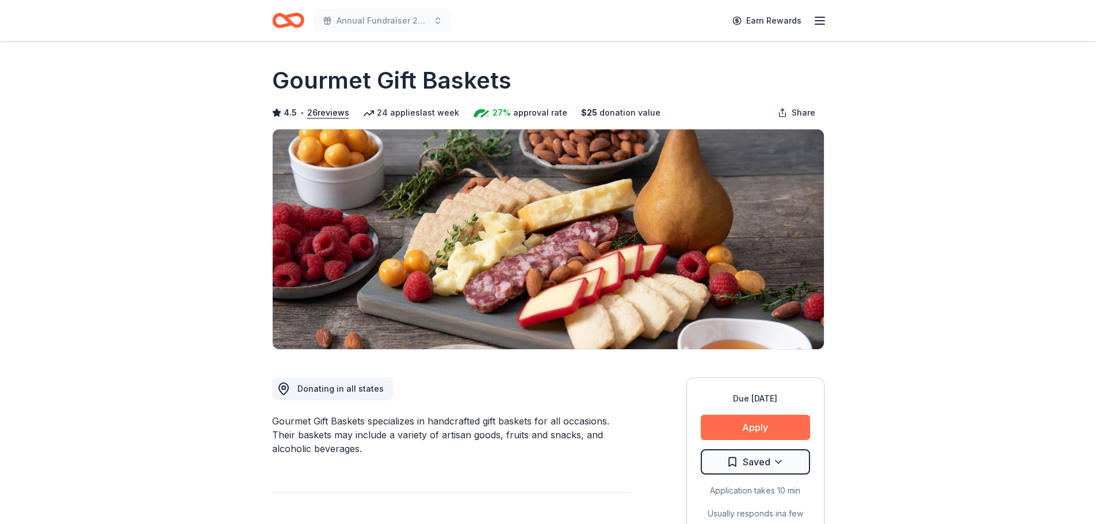
click at [797, 430] on button "Apply" at bounding box center [755, 427] width 109 height 25
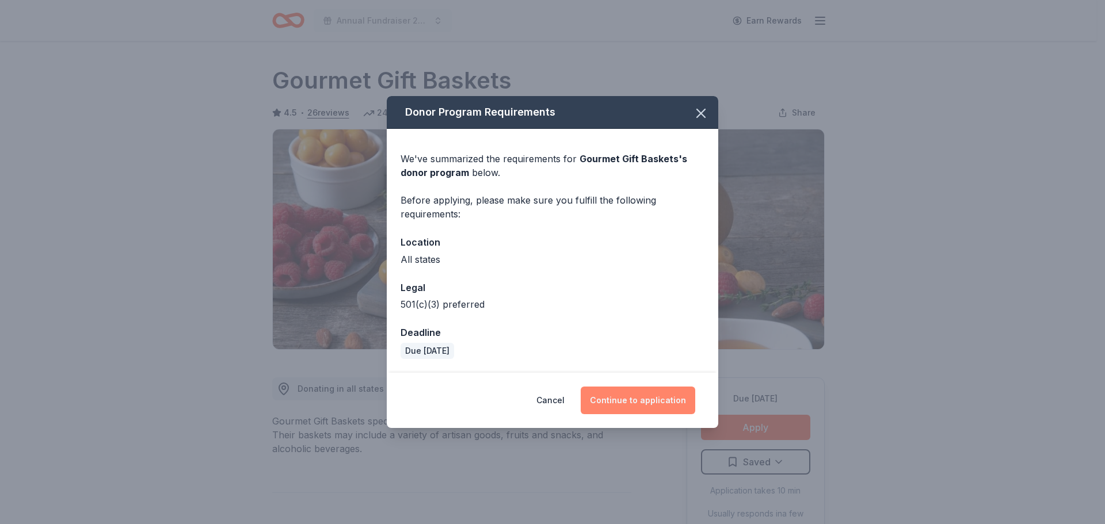
click at [628, 392] on button "Continue to application" at bounding box center [637, 401] width 114 height 28
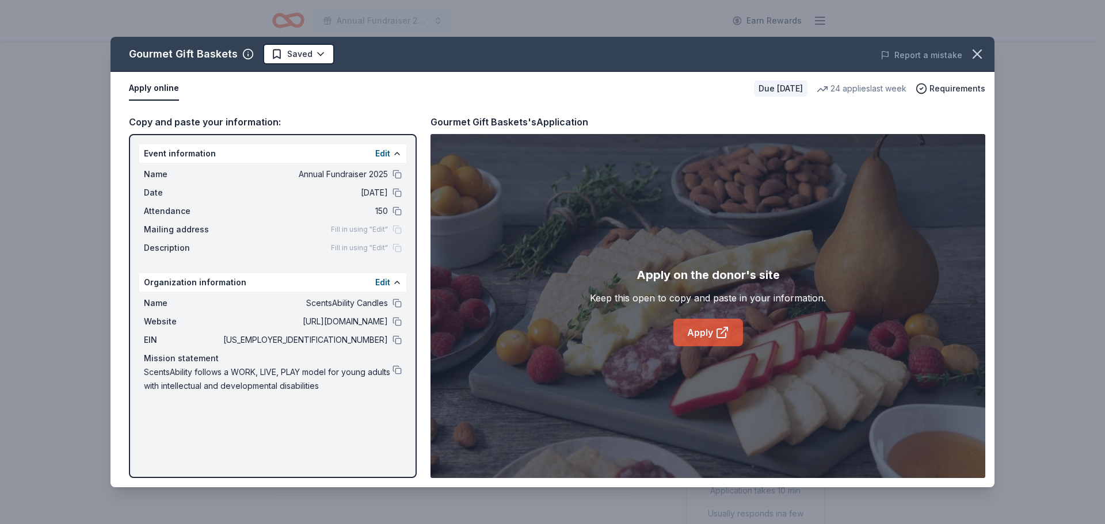
click at [711, 334] on link "Apply" at bounding box center [708, 333] width 70 height 28
click at [983, 58] on icon "button" at bounding box center [977, 54] width 16 height 16
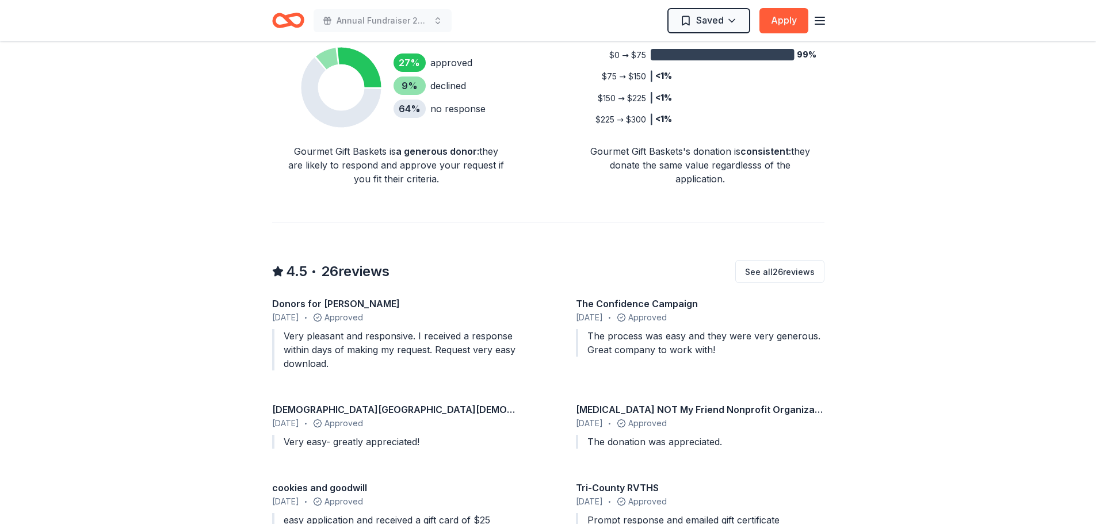
scroll to position [805, 0]
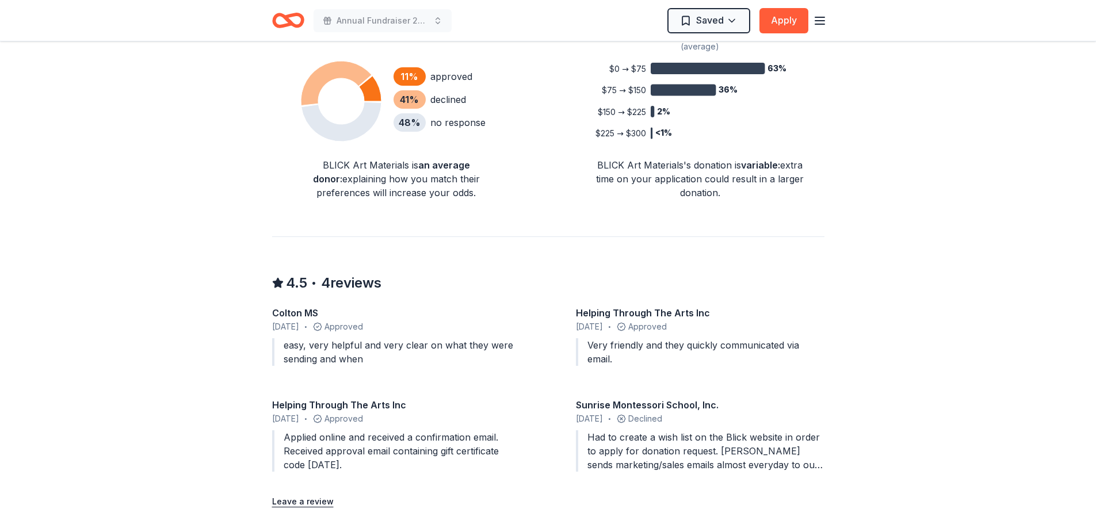
scroll to position [751, 0]
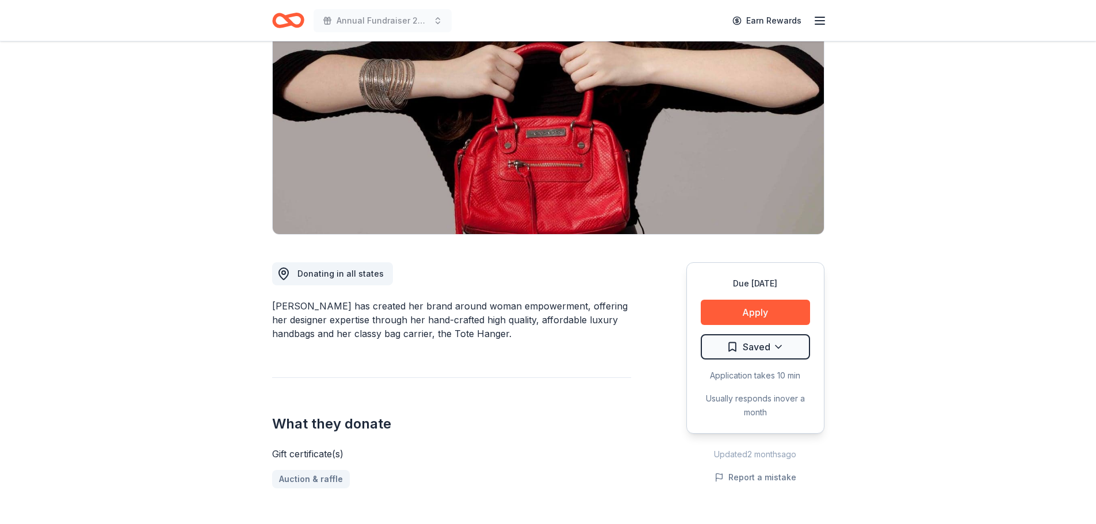
scroll to position [173, 0]
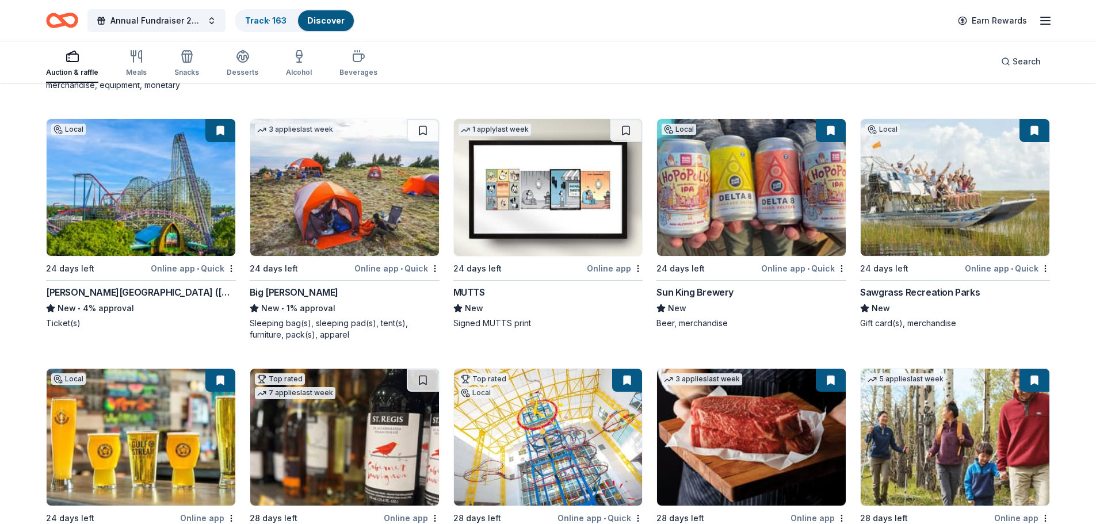
scroll to position [1093, 0]
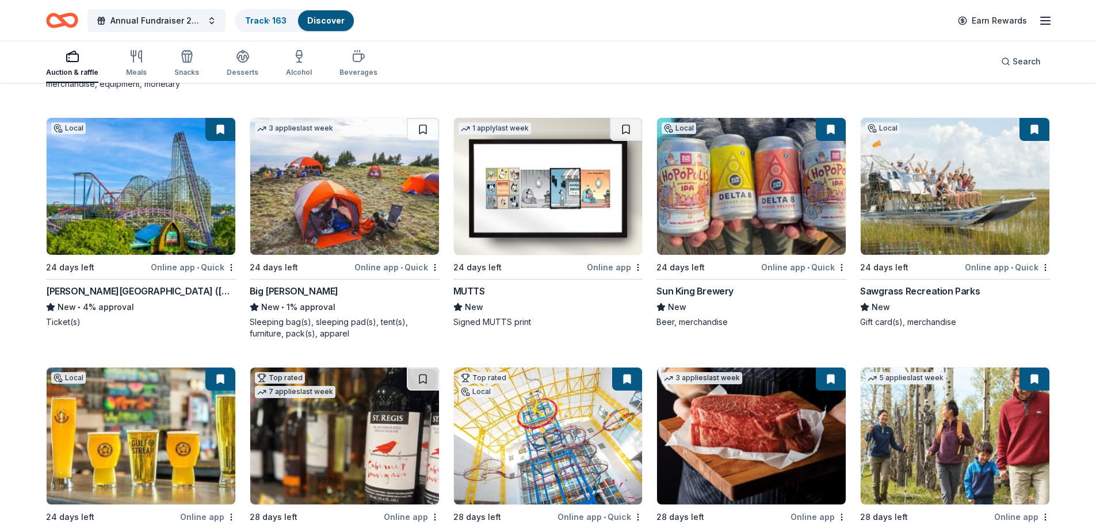
click at [582, 197] on img at bounding box center [548, 186] width 189 height 137
click at [1023, 62] on span "Search" at bounding box center [1027, 62] width 28 height 14
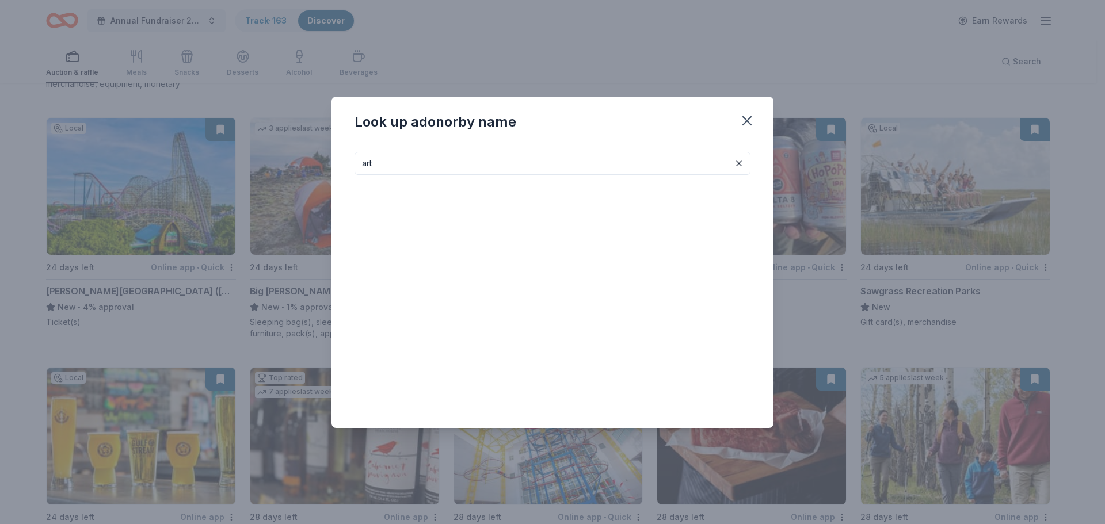
type input "art"
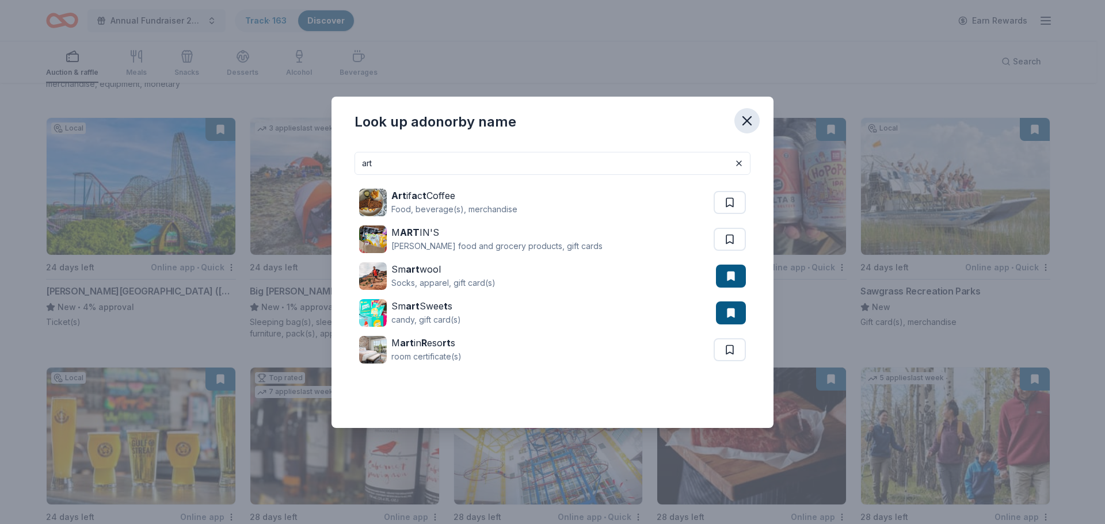
click at [744, 121] on icon "button" at bounding box center [747, 121] width 16 height 16
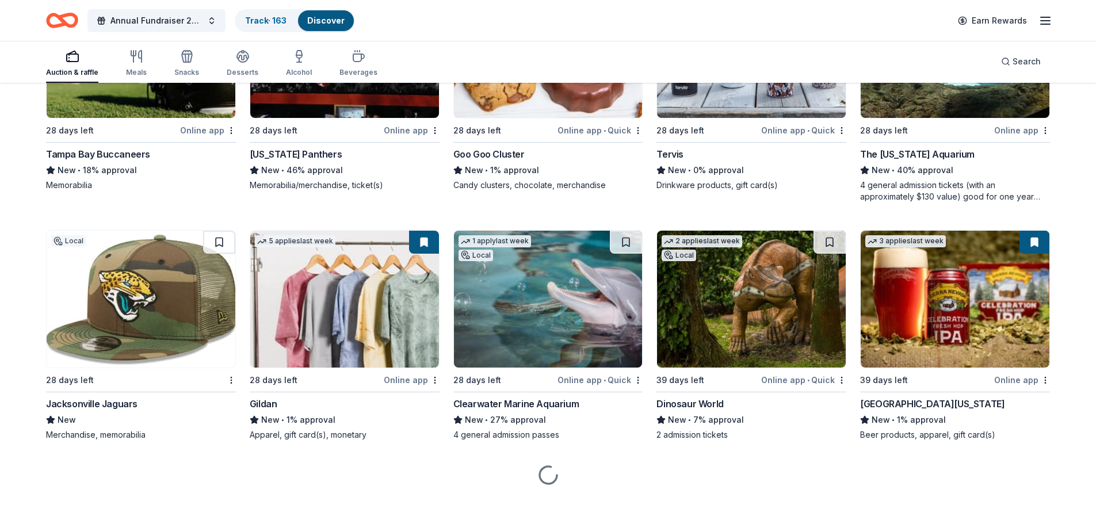
scroll to position [1738, 0]
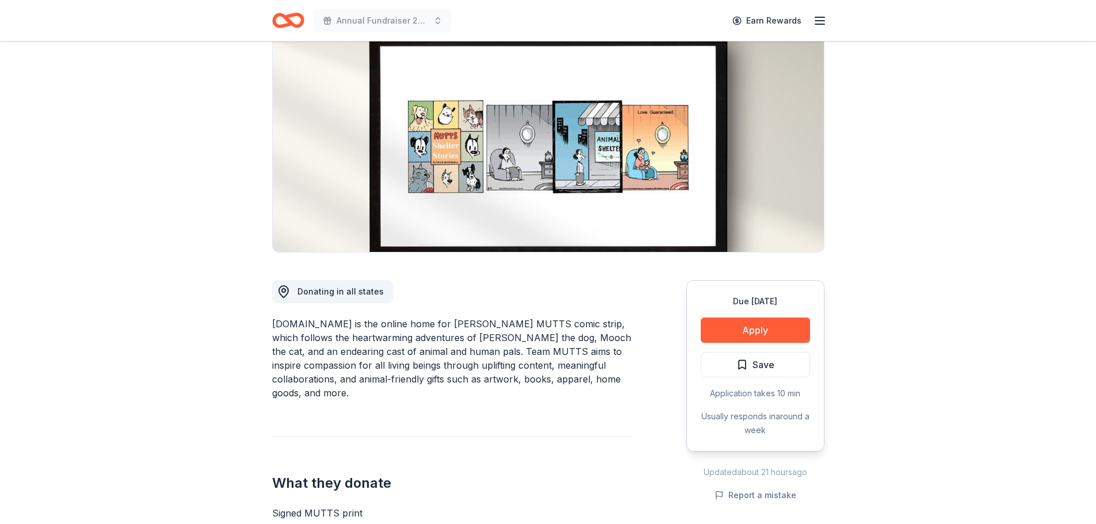
scroll to position [115, 0]
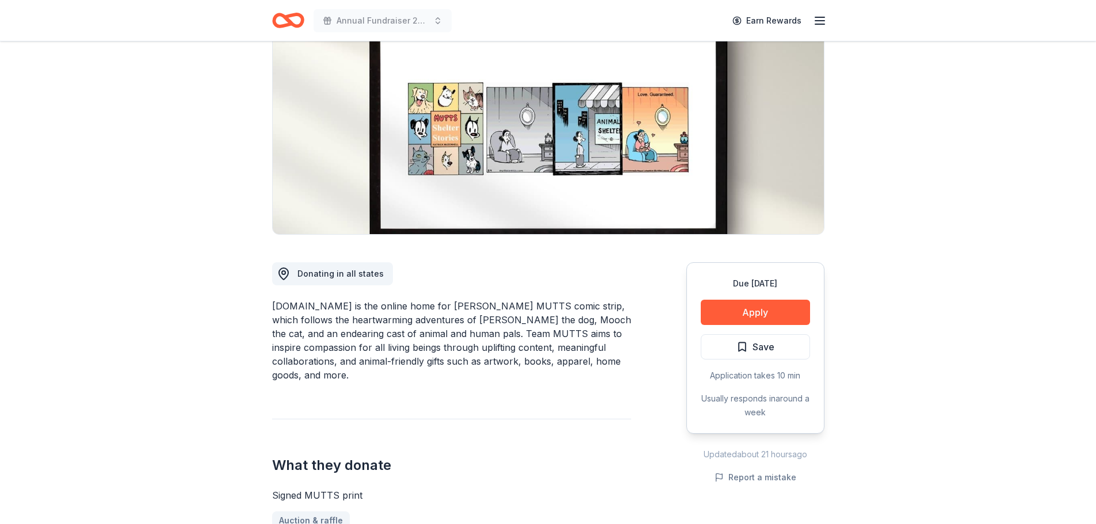
click at [722, 298] on div "Due [DATE] Apply Save Application takes 10 min Usually responds in around a week" at bounding box center [755, 347] width 138 height 171
click at [721, 307] on button "Apply" at bounding box center [755, 312] width 109 height 25
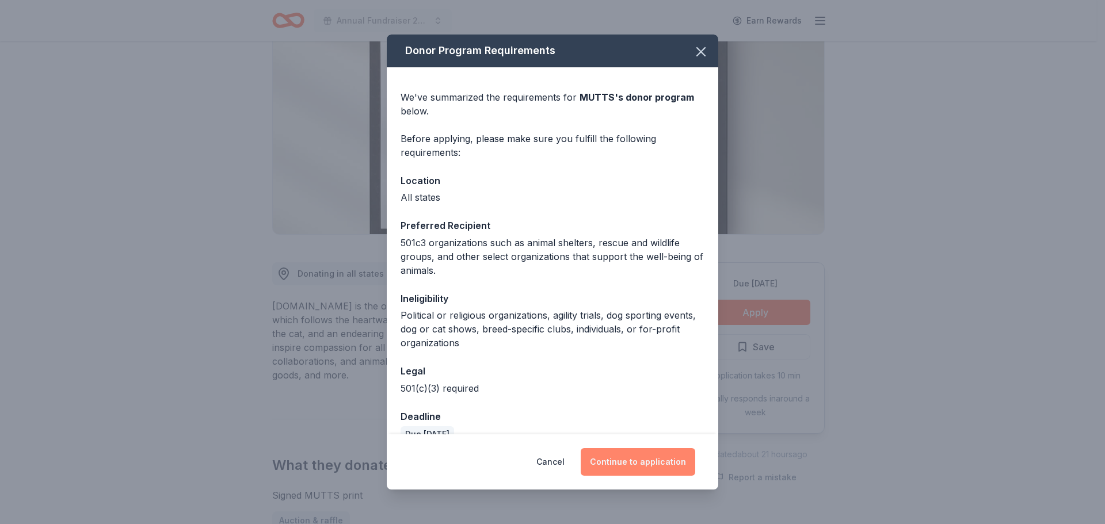
click at [640, 452] on button "Continue to application" at bounding box center [637, 462] width 114 height 28
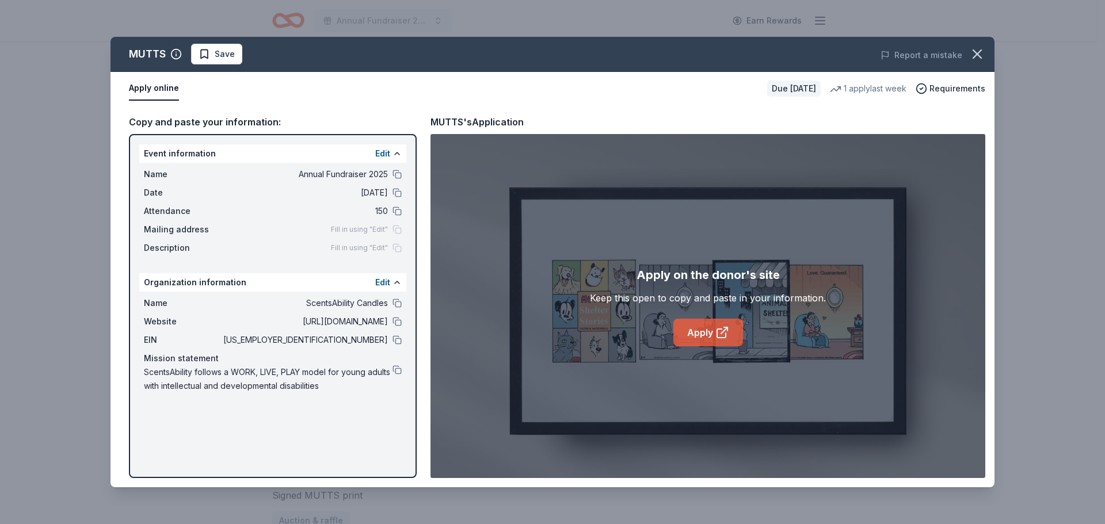
click at [681, 329] on link "Apply" at bounding box center [708, 333] width 70 height 28
click at [981, 61] on icon "button" at bounding box center [977, 54] width 16 height 16
